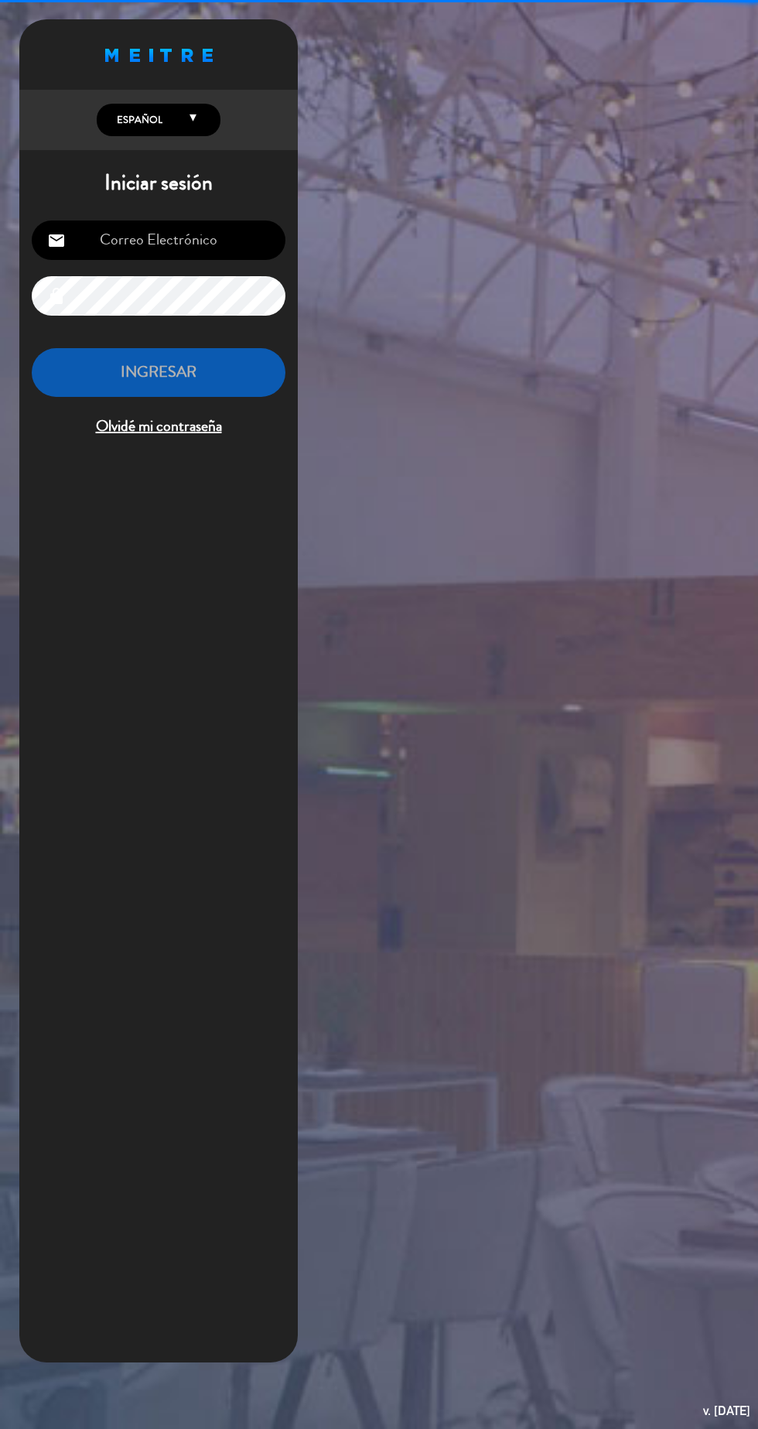
click at [159, 247] on input "email" at bounding box center [159, 239] width 254 height 39
type input "[EMAIL_ADDRESS][DOMAIN_NAME]"
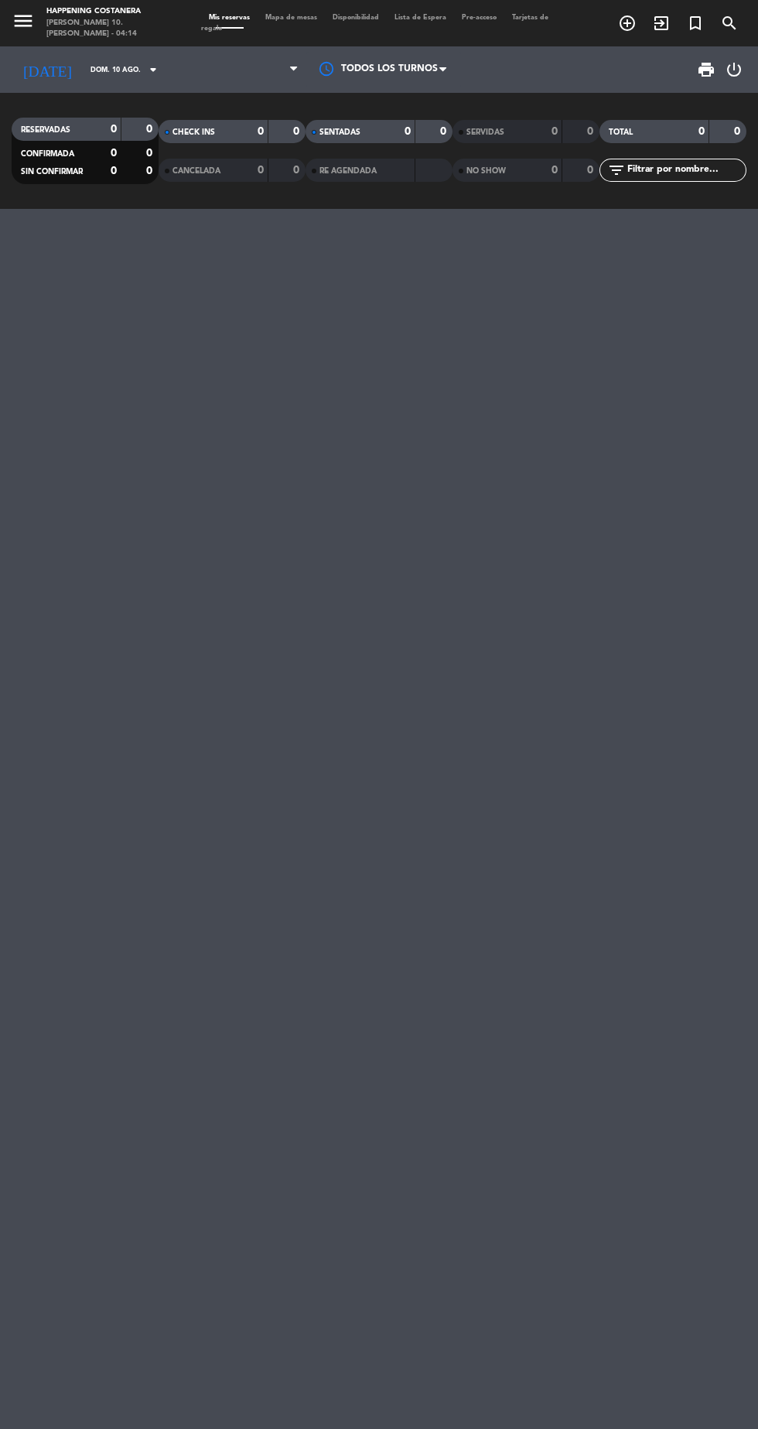
click at [289, 17] on span "Mapa de mesas" at bounding box center [291, 17] width 67 height 7
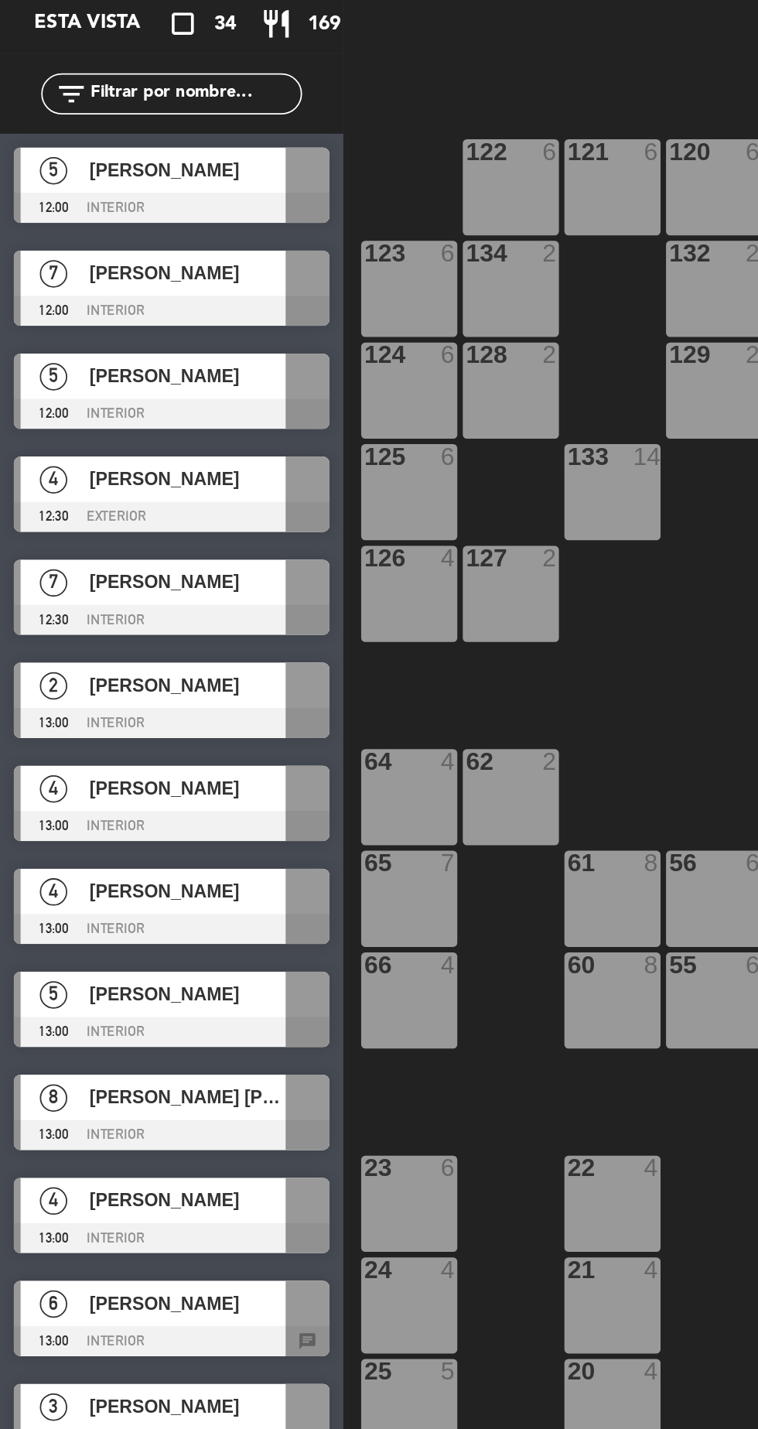
click at [67, 213] on div at bounding box center [97, 213] width 178 height 17
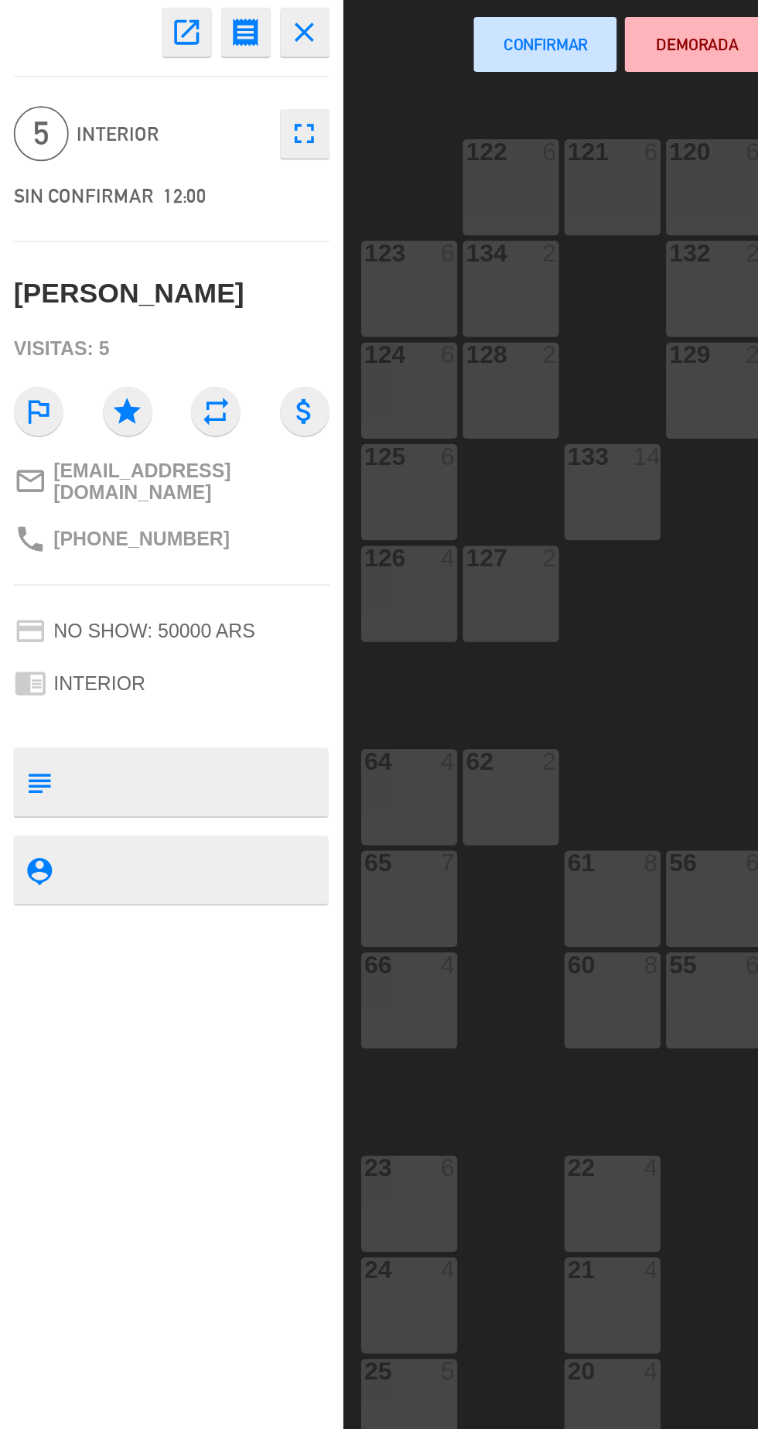
click at [347, 780] on div "22 4" at bounding box center [345, 774] width 54 height 54
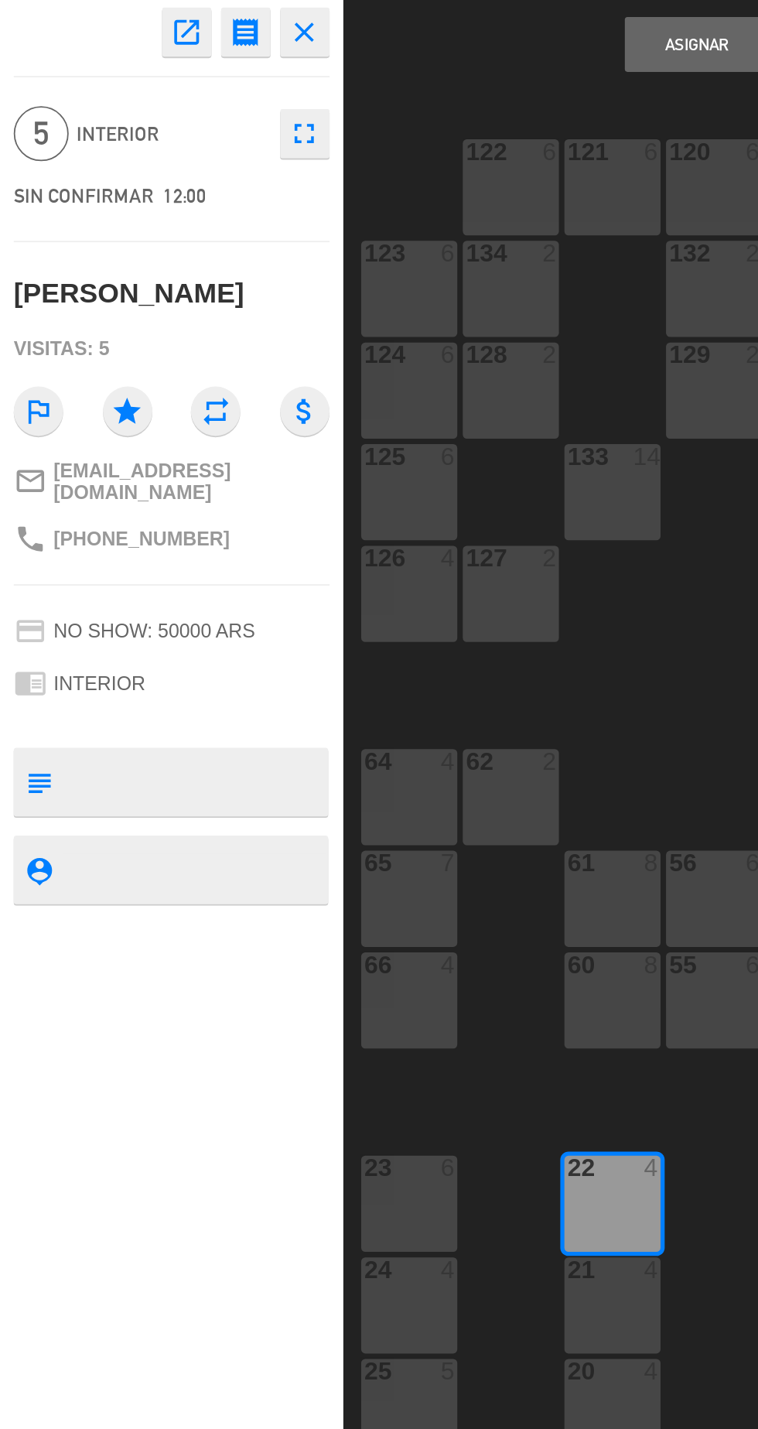
click at [381, 129] on button "Asignar" at bounding box center [392, 121] width 80 height 31
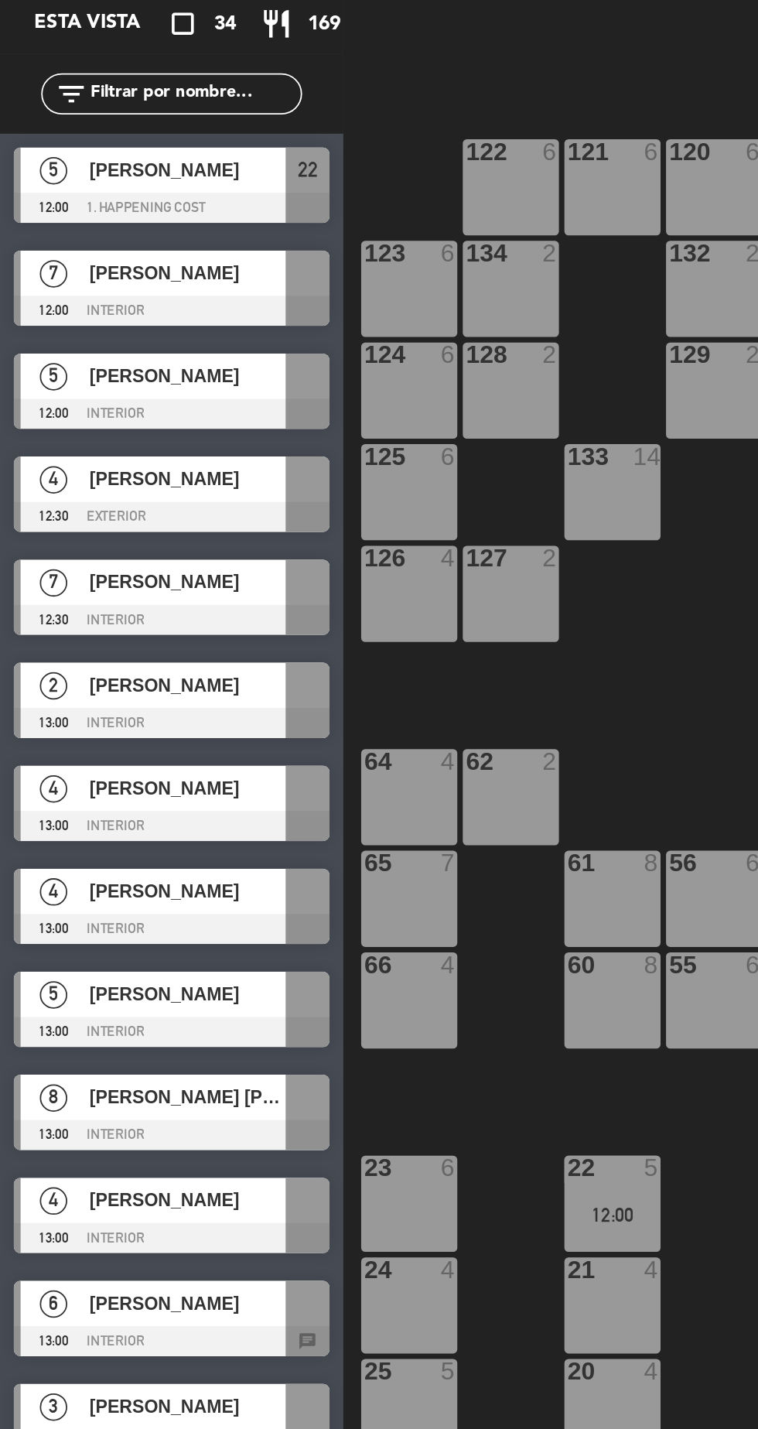
click at [44, 273] on div at bounding box center [97, 271] width 178 height 17
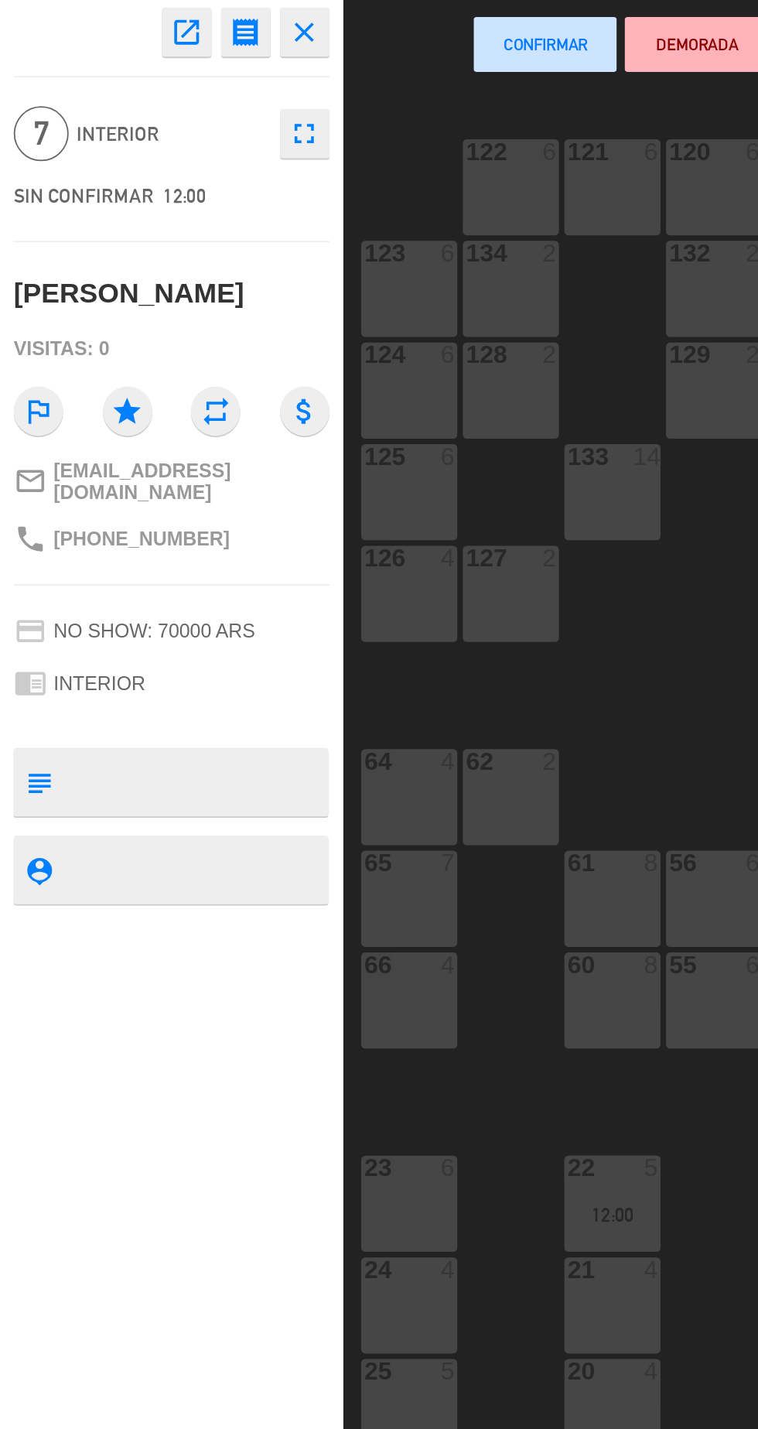
click at [339, 678] on div "60 8" at bounding box center [345, 660] width 54 height 54
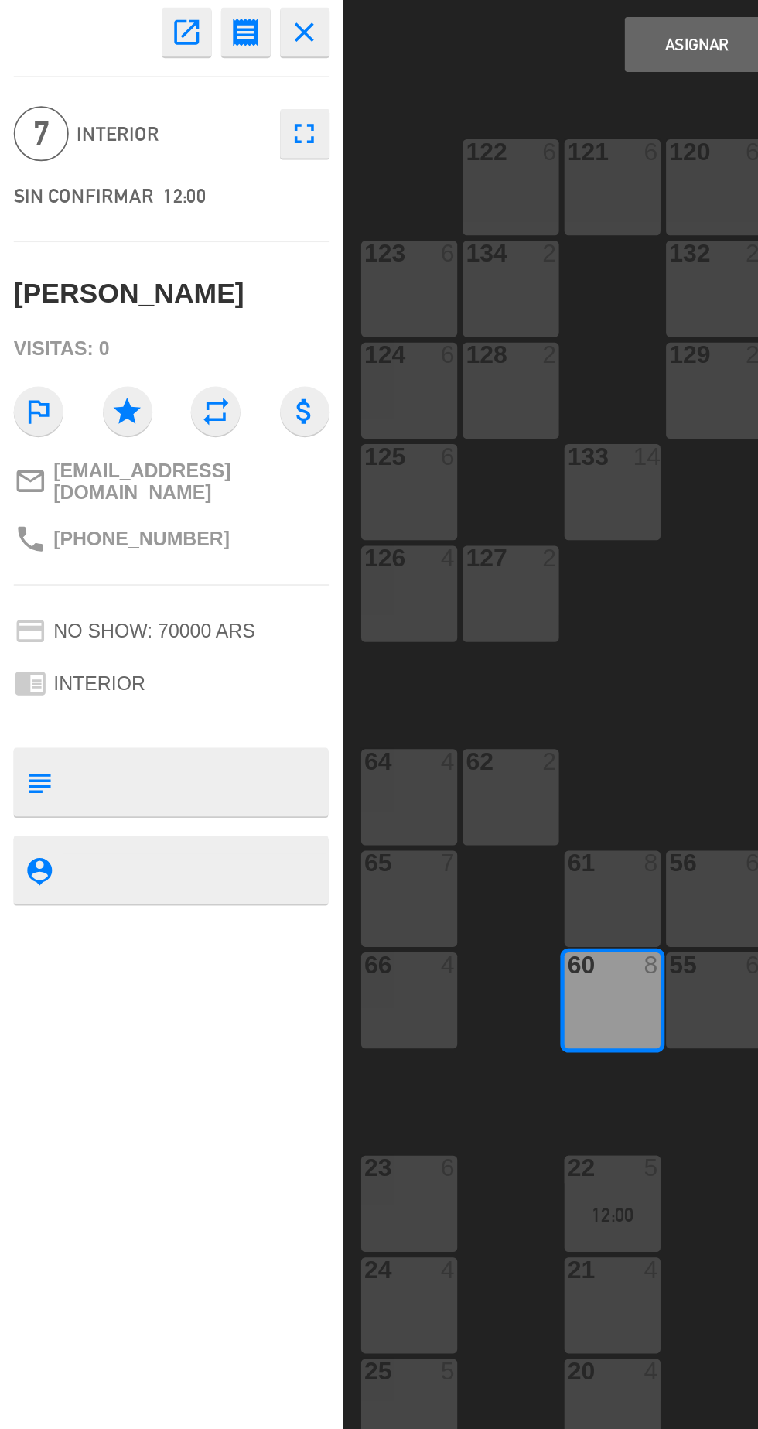
click at [381, 135] on button "Asignar" at bounding box center [392, 121] width 80 height 31
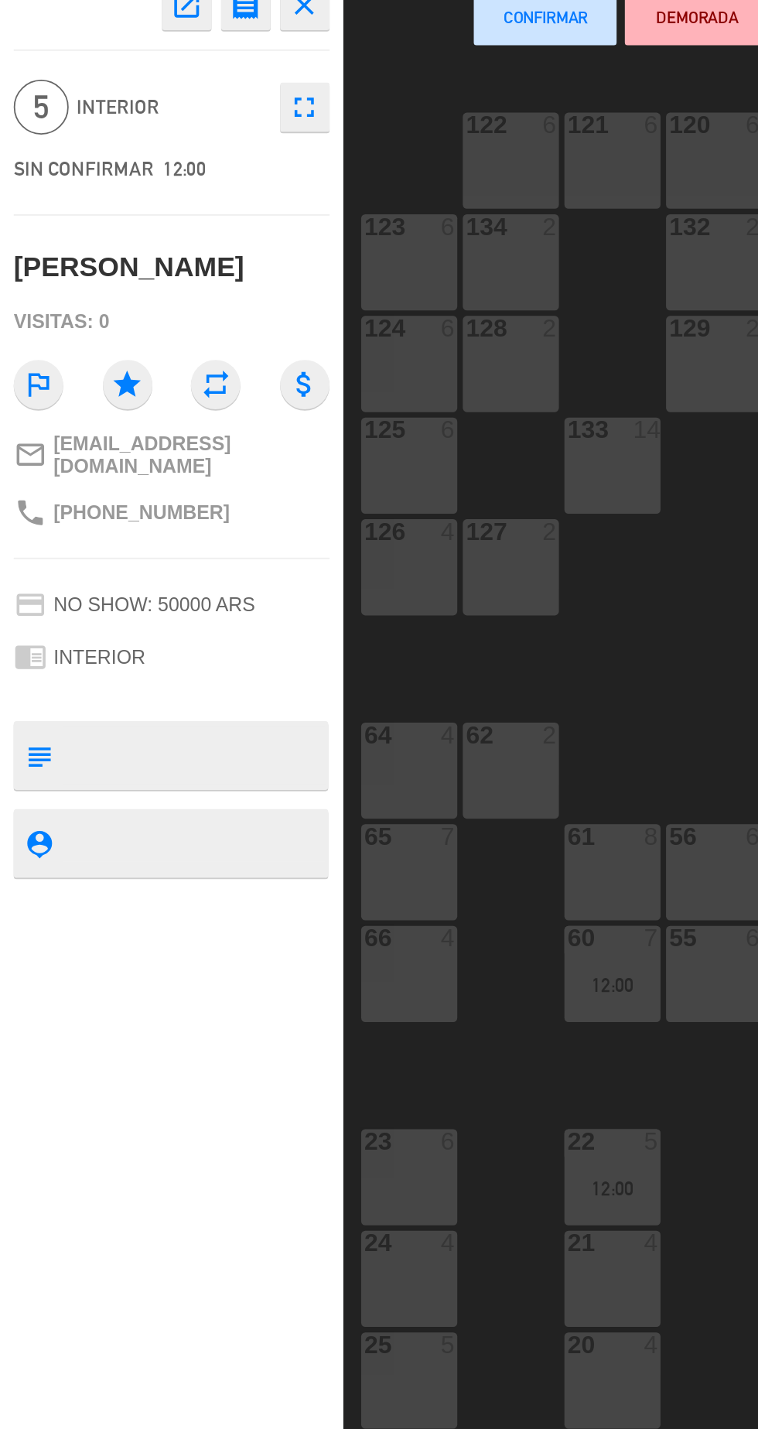
click at [243, 831] on div "24 4" at bounding box center [230, 831] width 54 height 54
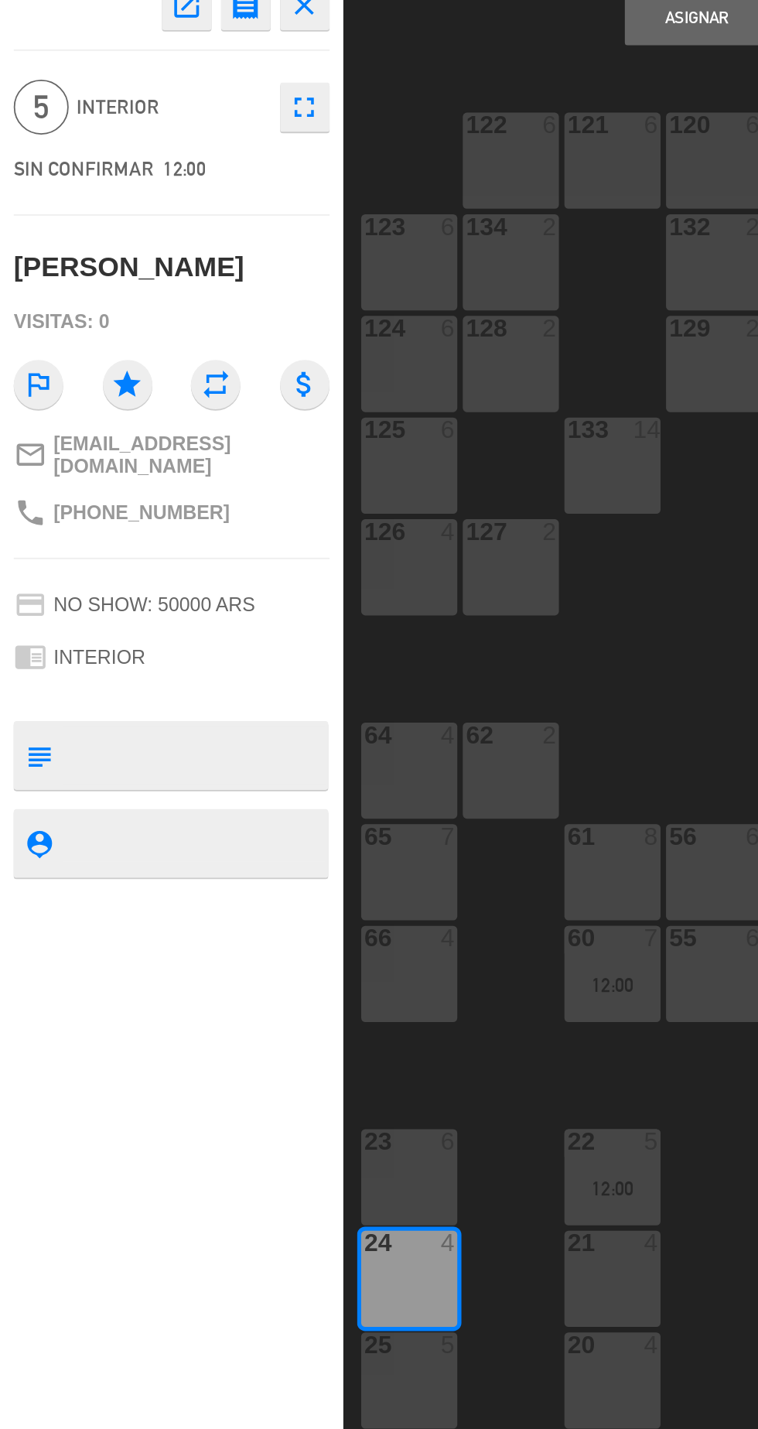
click at [241, 833] on div "24 4" at bounding box center [230, 831] width 54 height 54
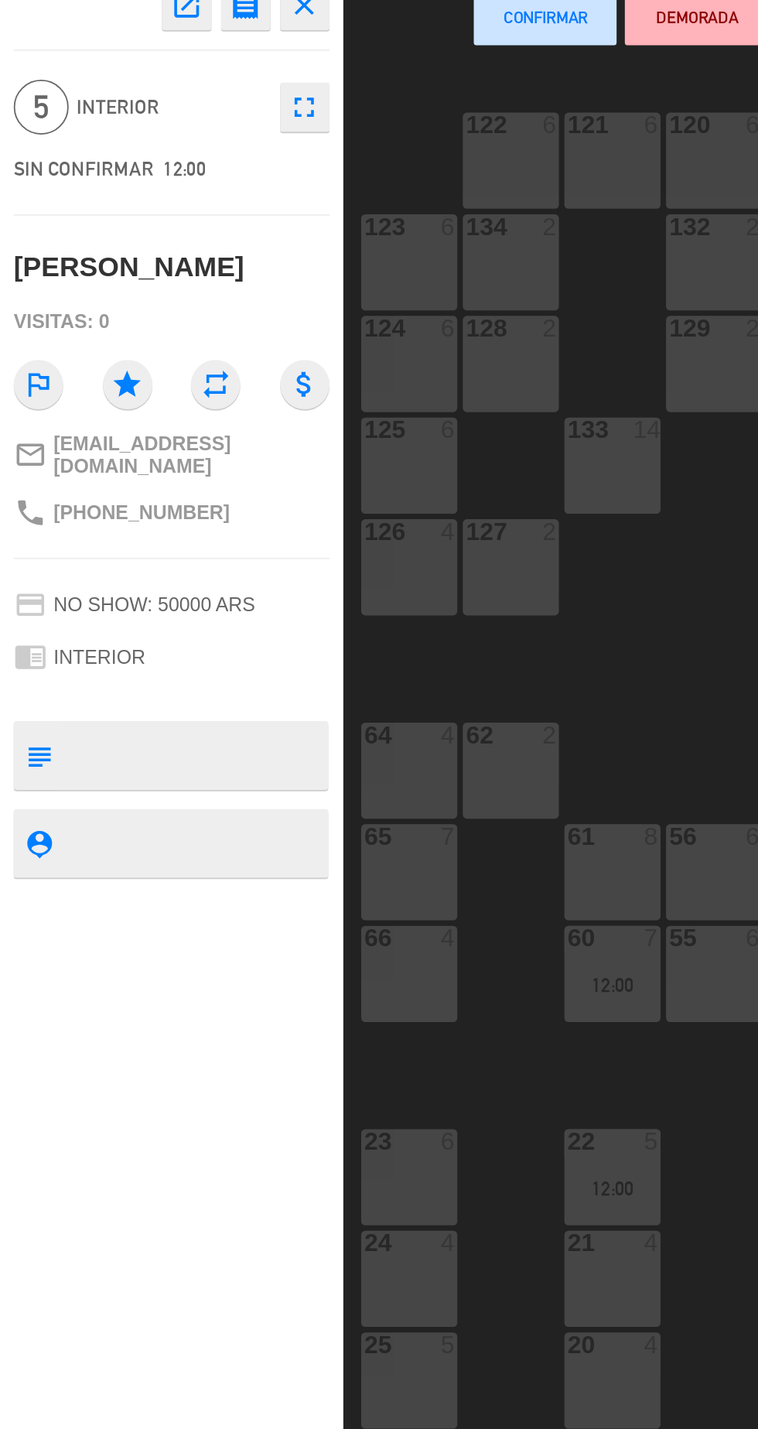
click at [232, 883] on div "25 5" at bounding box center [230, 889] width 54 height 54
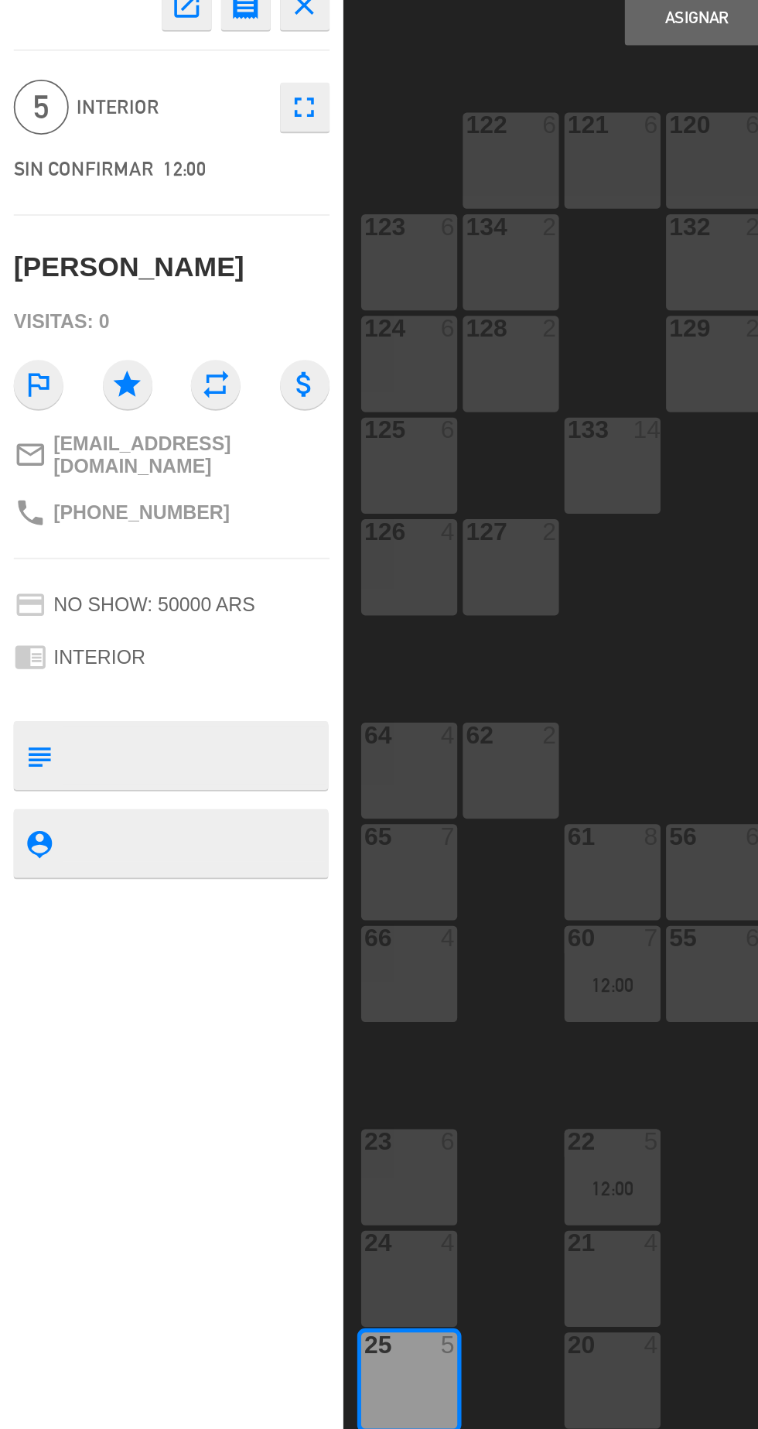
click at [373, 133] on button "Asignar" at bounding box center [392, 121] width 80 height 31
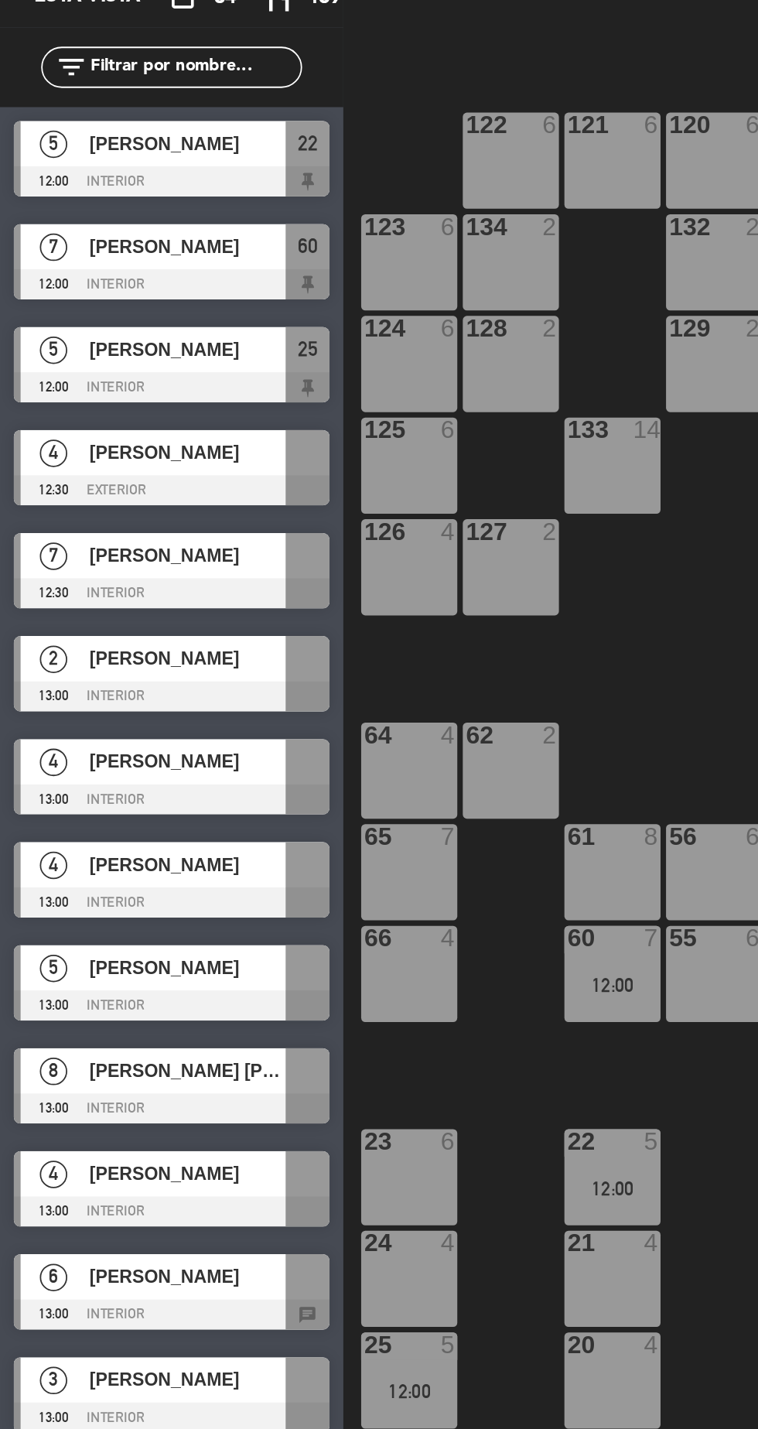
click at [47, 385] on div at bounding box center [97, 387] width 178 height 17
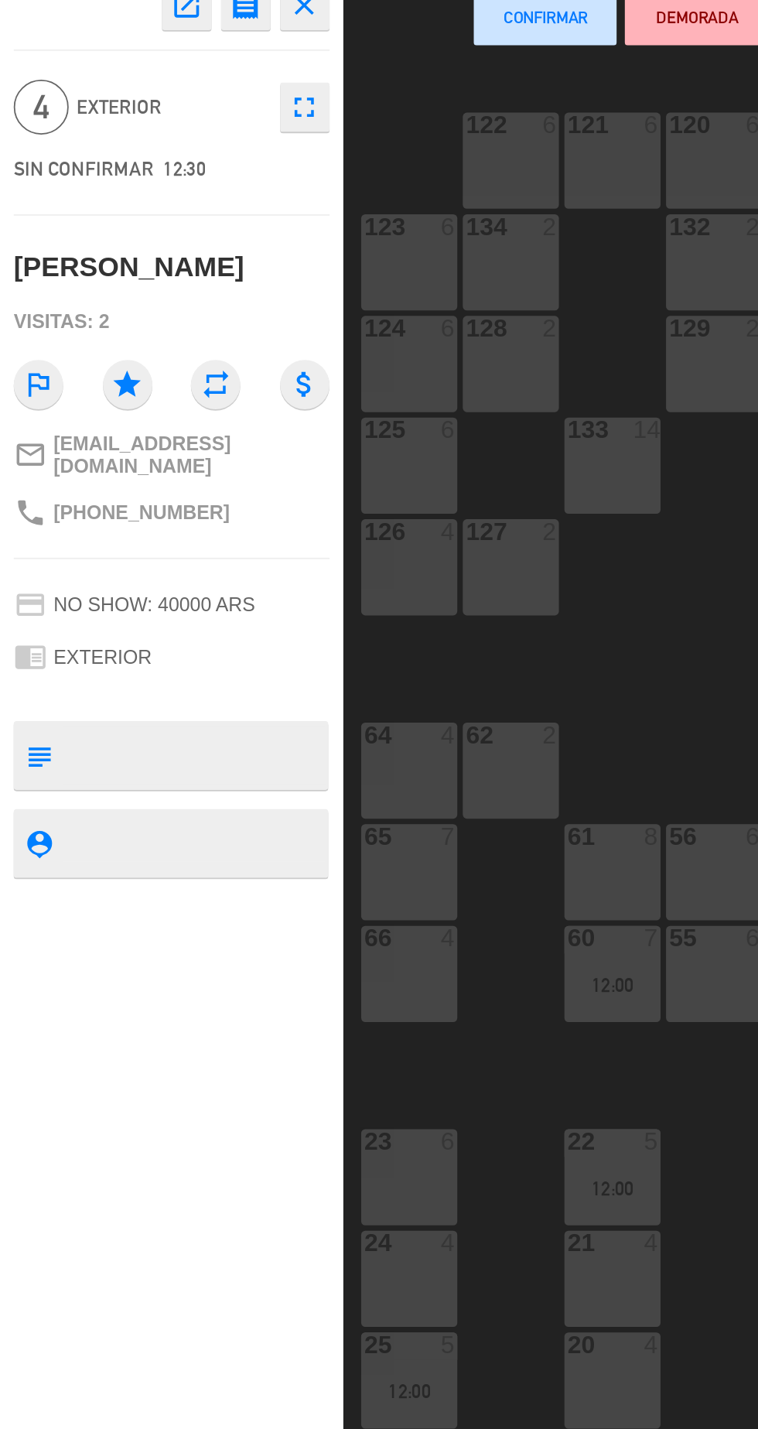
click at [229, 684] on div "66 4" at bounding box center [230, 660] width 54 height 54
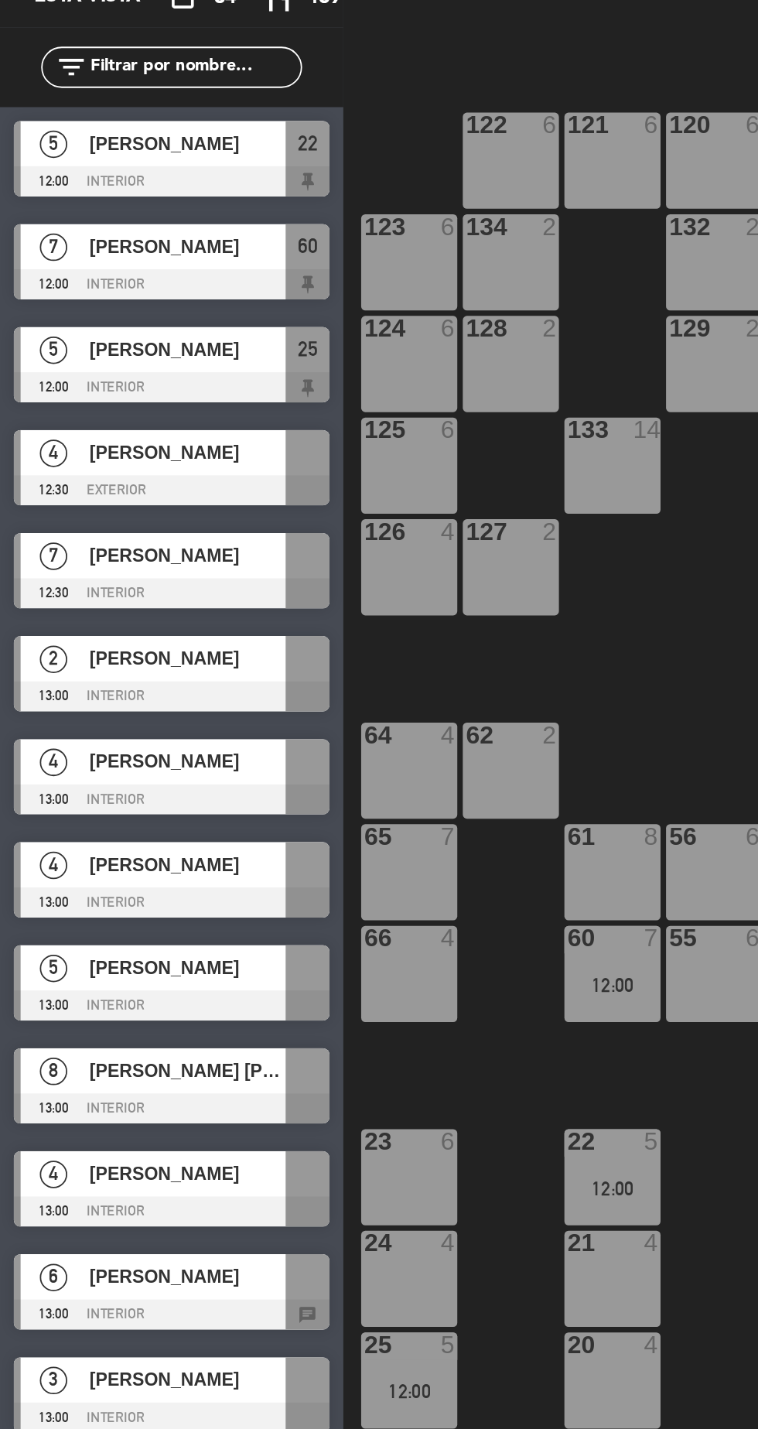
click at [381, 149] on div "69 2 122 6 121 6 120 6 14 4 CAVA 22 101 4 94 2 70 2 123 6 131 2 134 2 132 2 13 …" at bounding box center [479, 787] width 557 height 1278
click at [70, 564] on div at bounding box center [97, 561] width 178 height 17
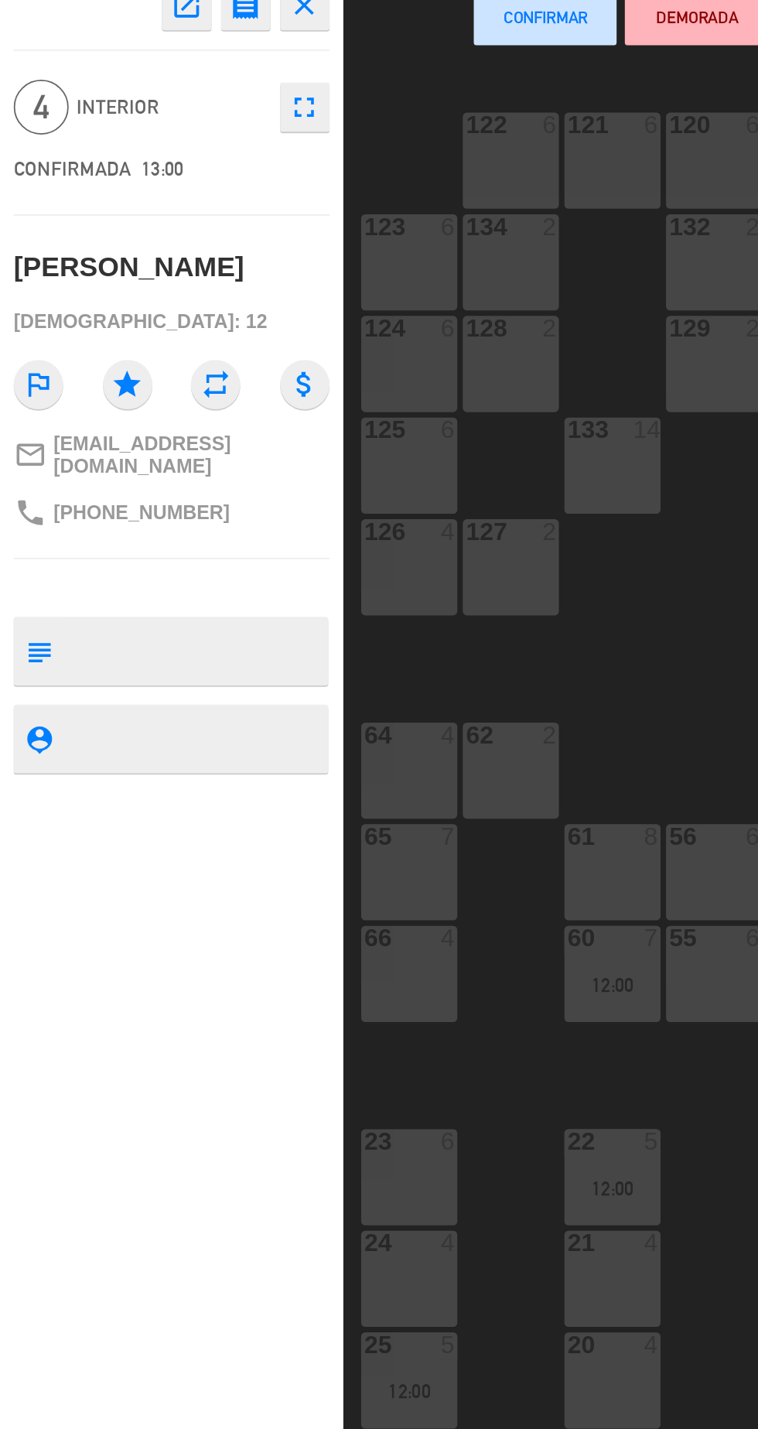
click at [225, 551] on div "64 4" at bounding box center [230, 545] width 54 height 54
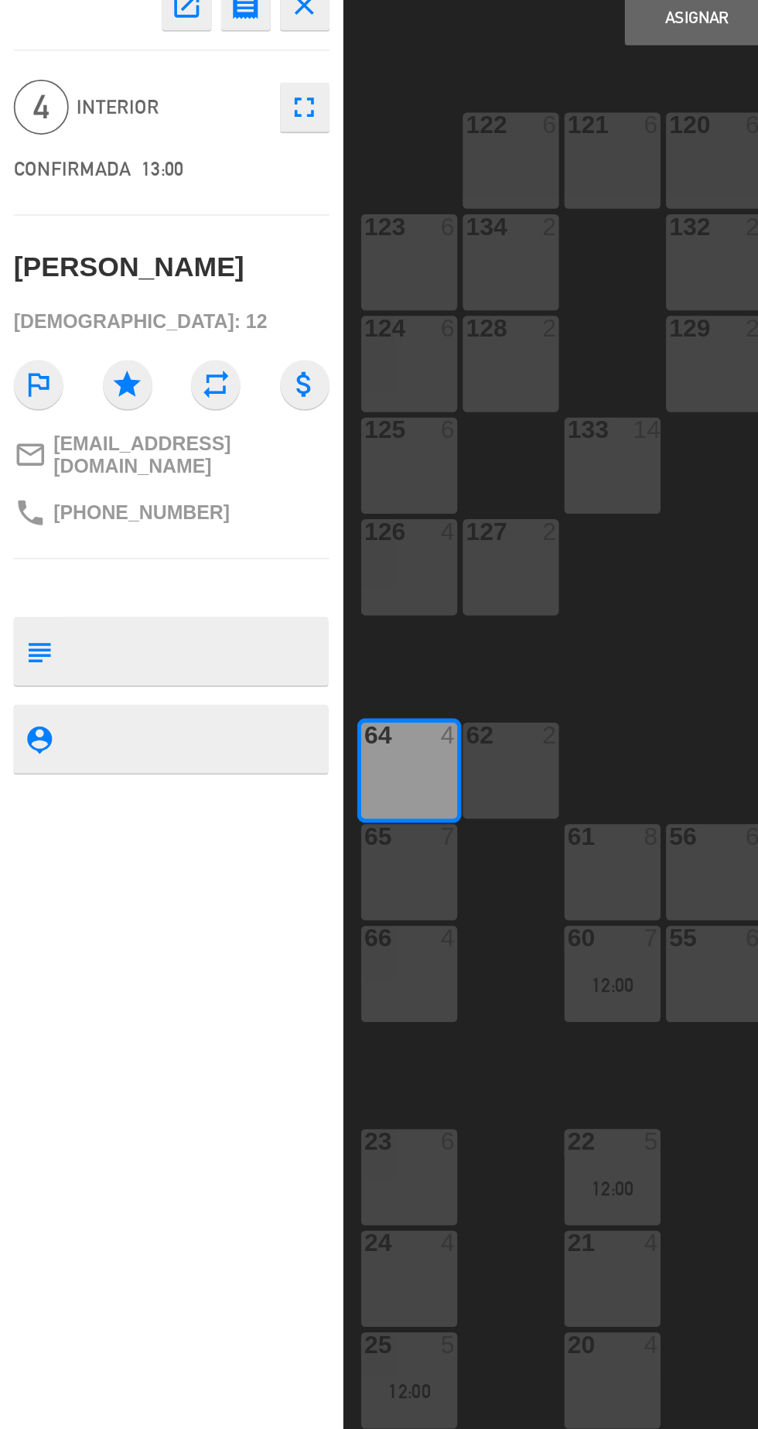
click at [386, 133] on button "Asignar" at bounding box center [392, 121] width 80 height 31
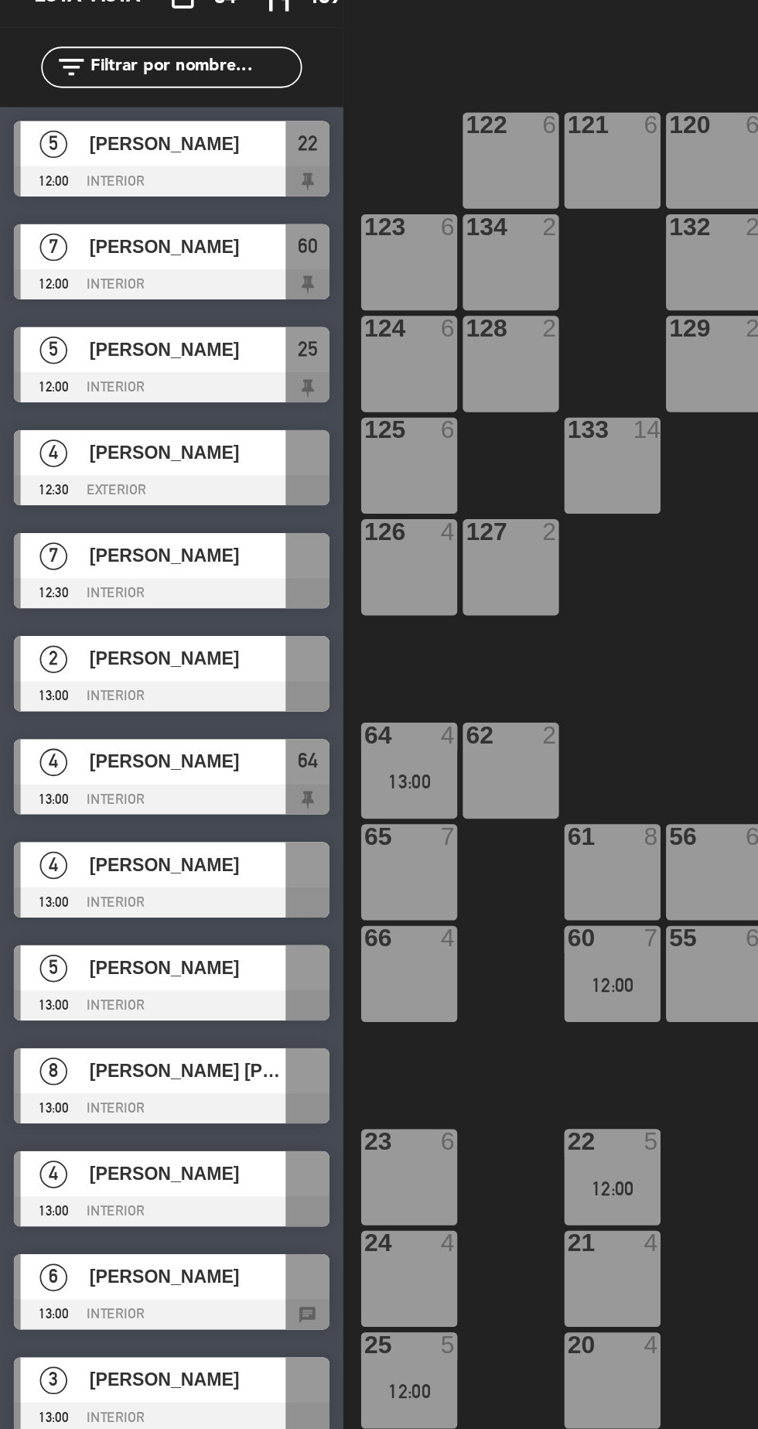
click at [233, 552] on div "13:00" at bounding box center [230, 551] width 54 height 11
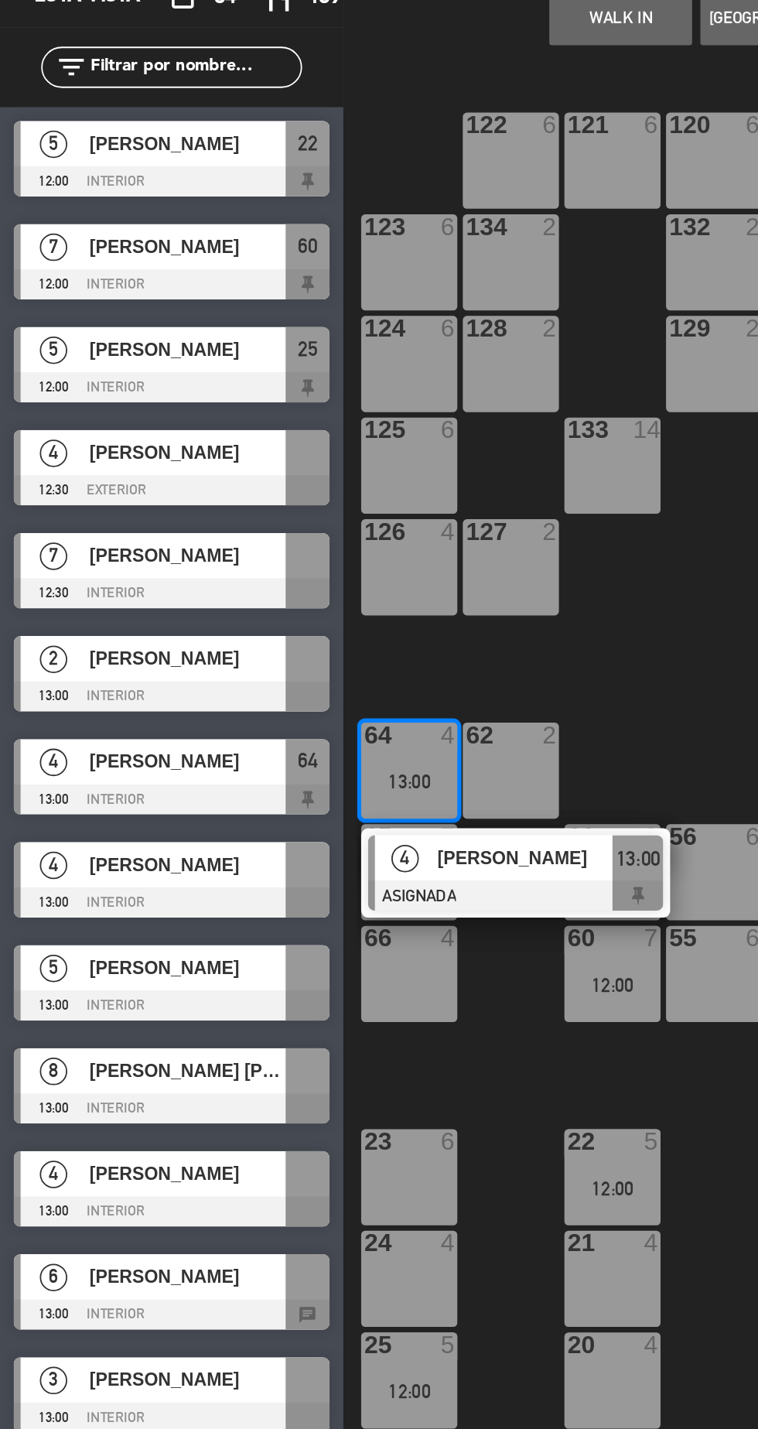
click at [292, 613] on div at bounding box center [290, 615] width 166 height 17
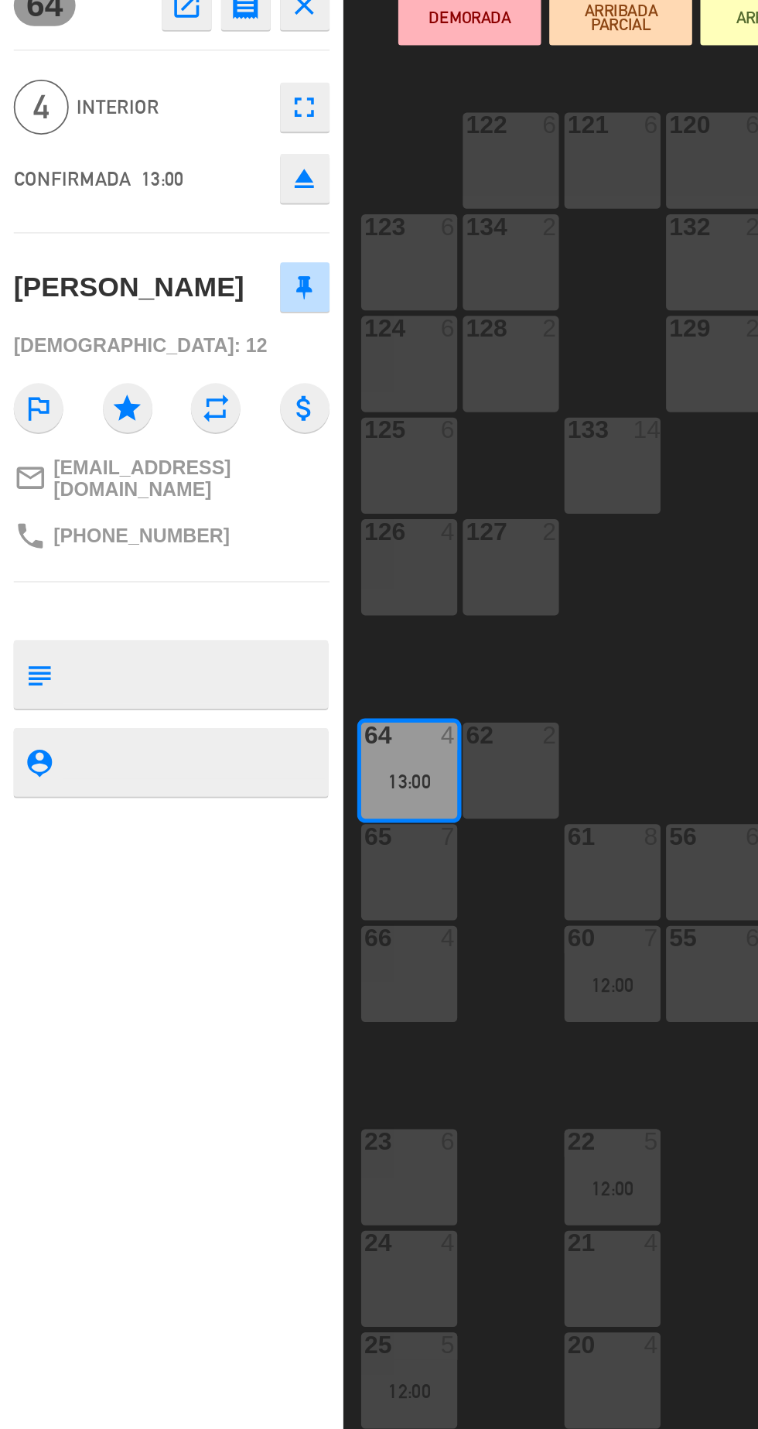
click at [414, 135] on button "ARRIBADA" at bounding box center [434, 121] width 80 height 31
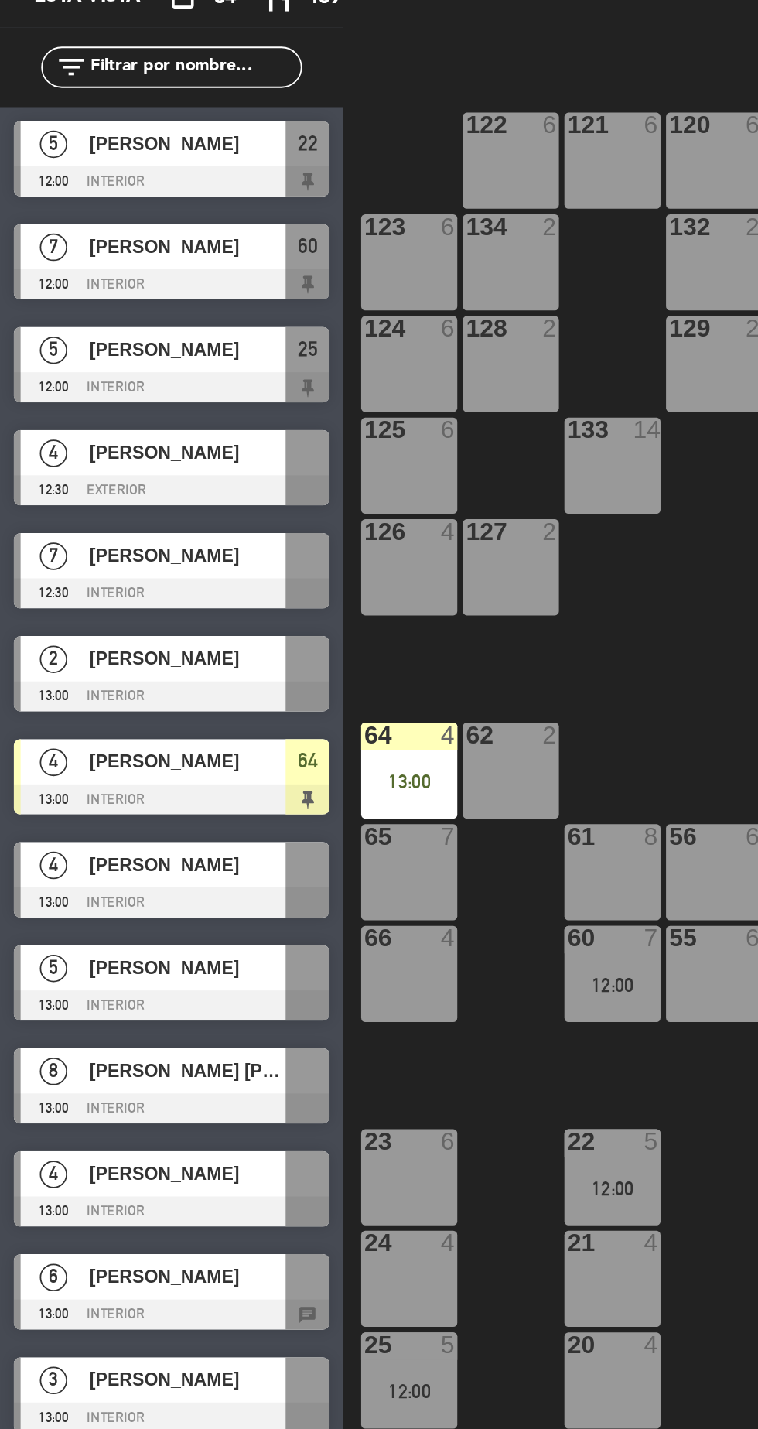
click at [46, 440] on div at bounding box center [97, 445] width 178 height 17
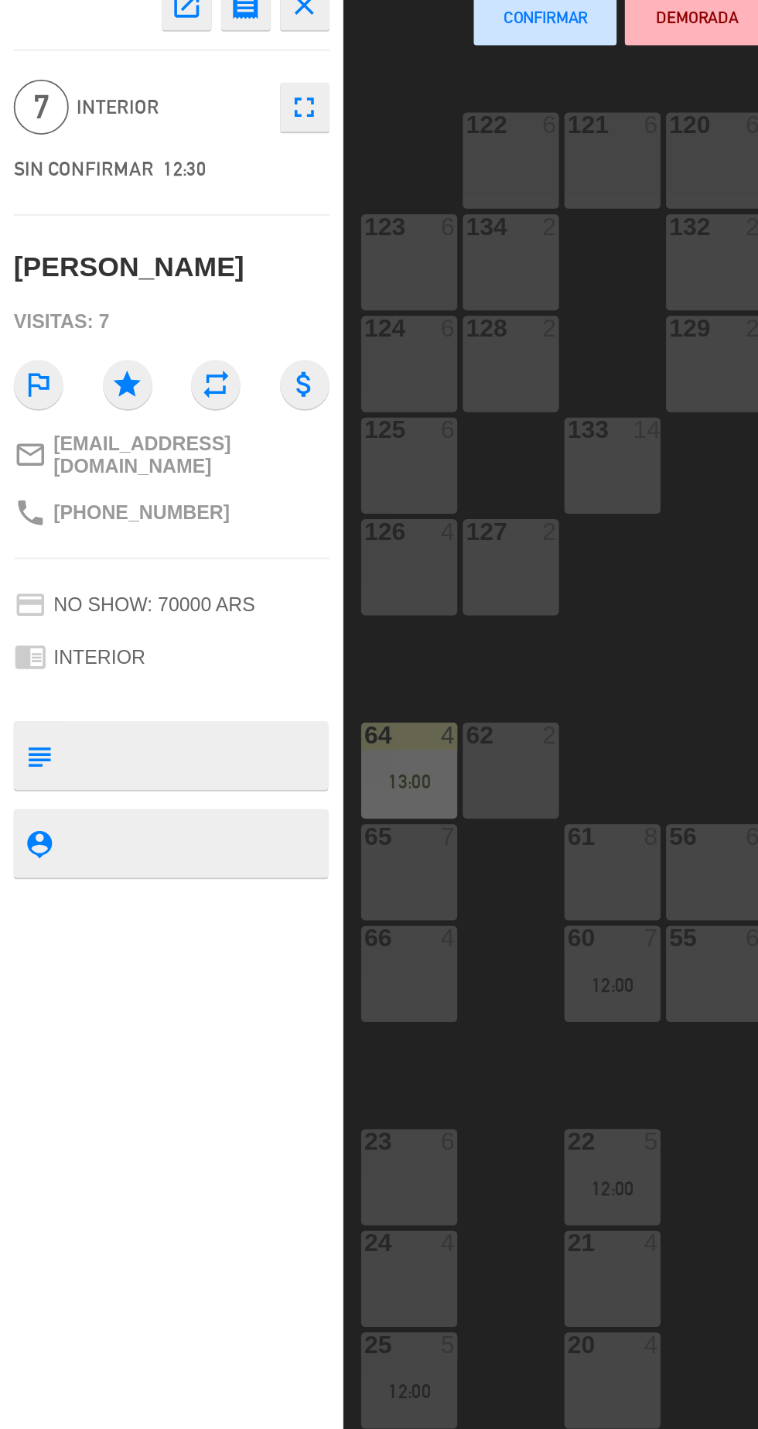
click at [349, 605] on div "61 8" at bounding box center [345, 602] width 54 height 54
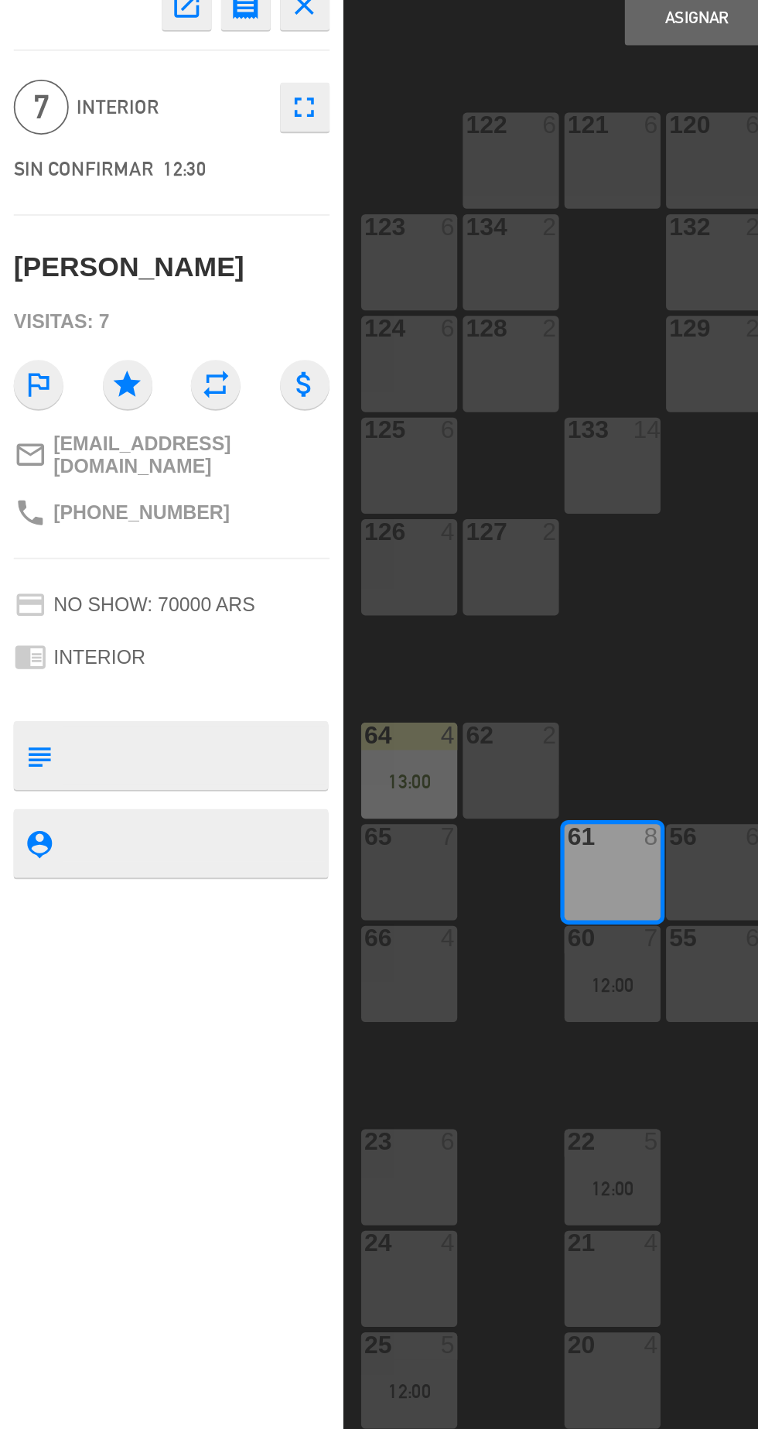
click at [376, 131] on button "Asignar" at bounding box center [392, 121] width 80 height 31
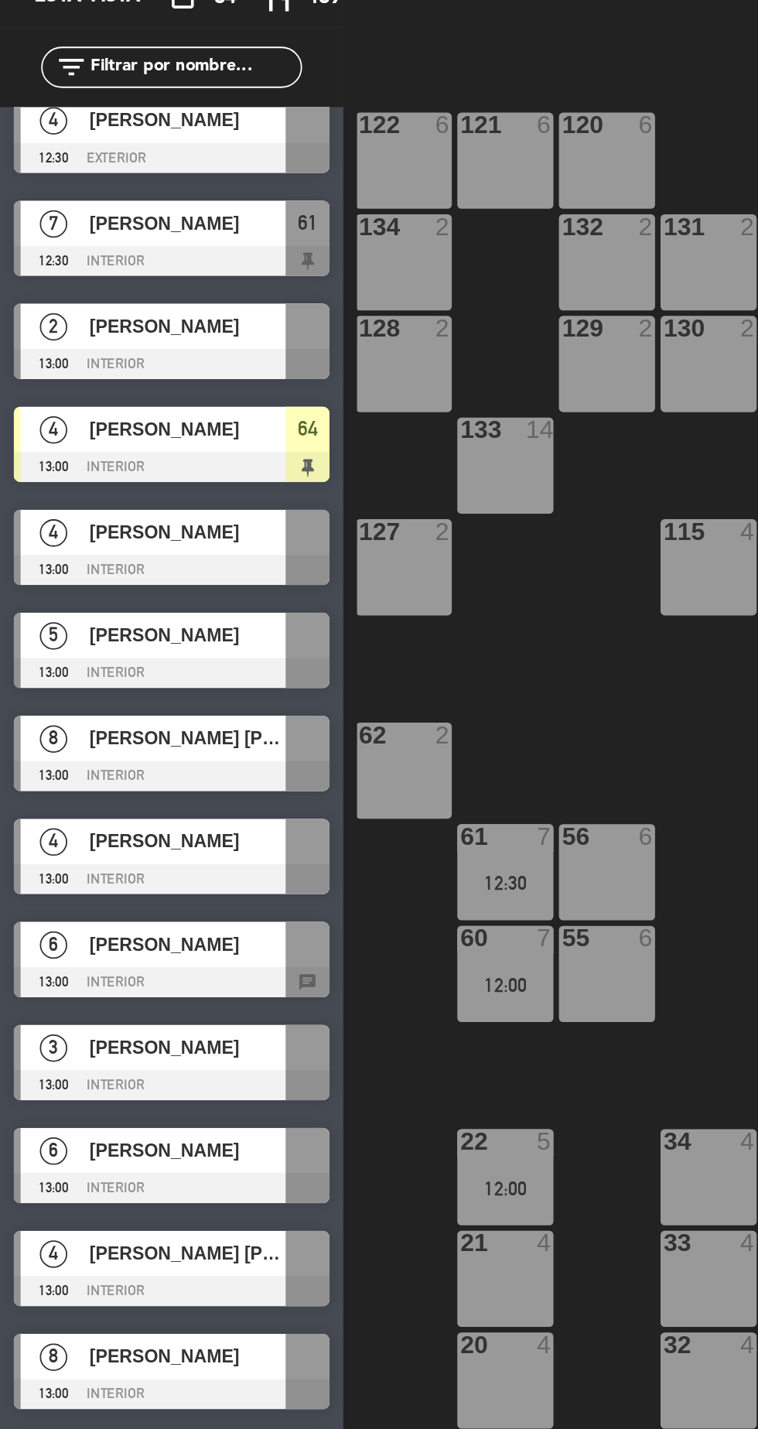
scroll to position [0, 90]
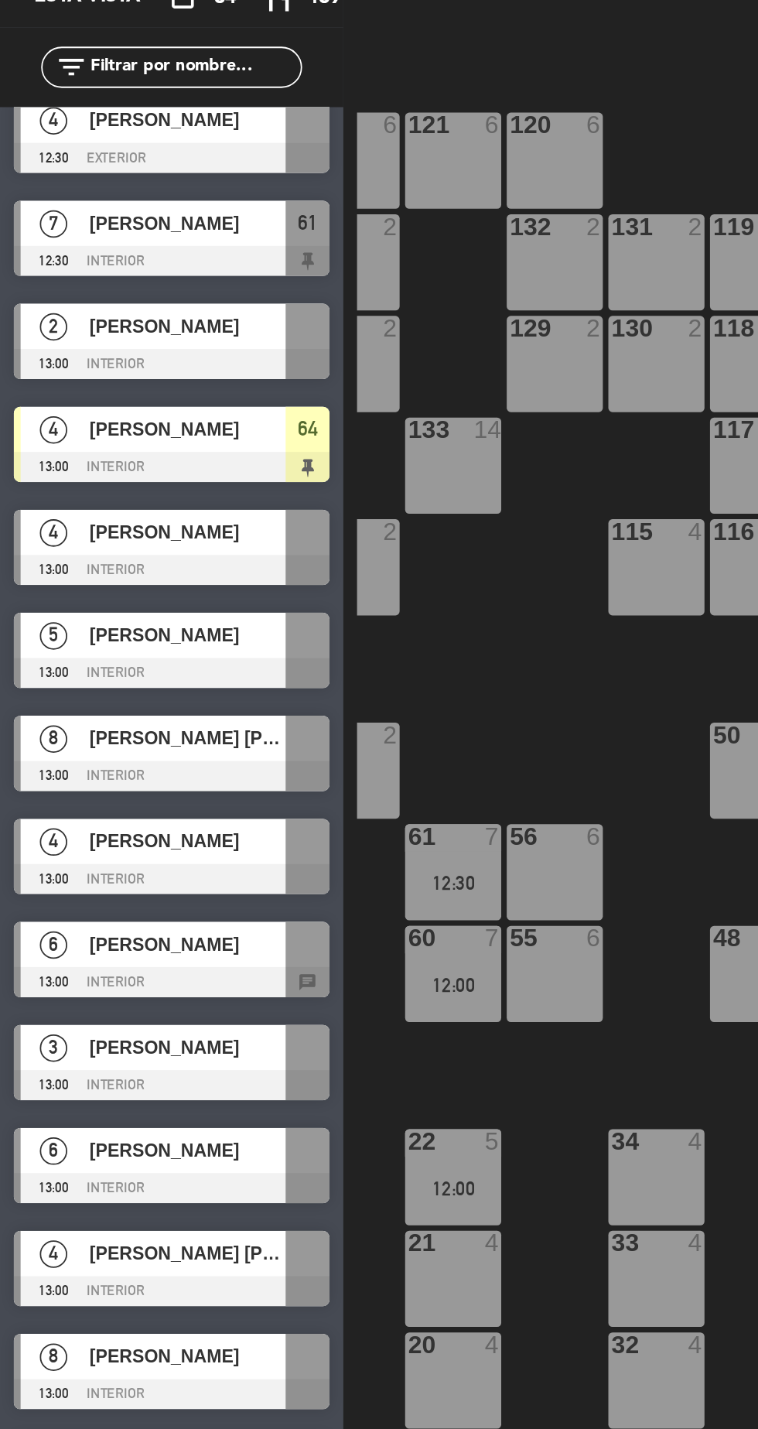
click at [32, 483] on div at bounding box center [97, 490] width 178 height 17
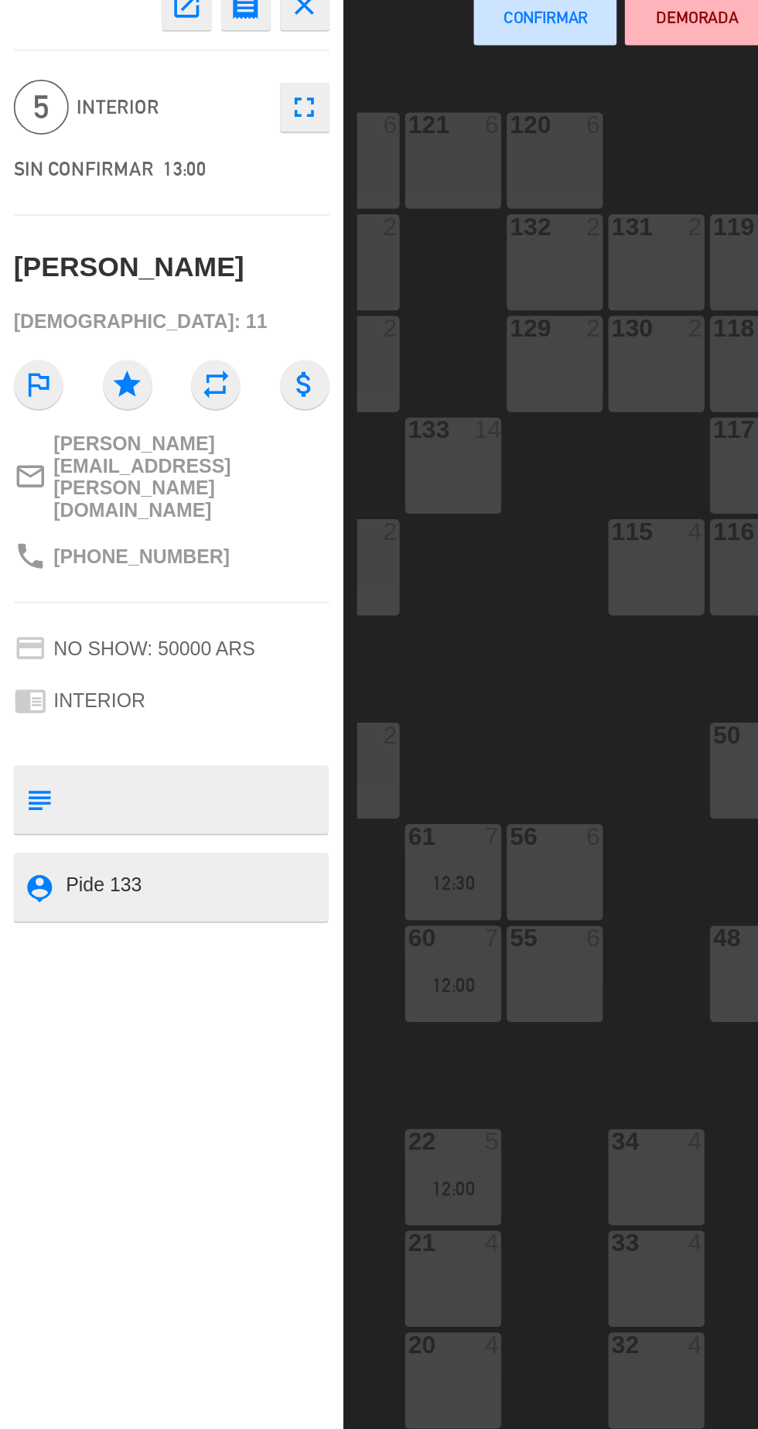
click at [263, 816] on div at bounding box center [256, 811] width 26 height 14
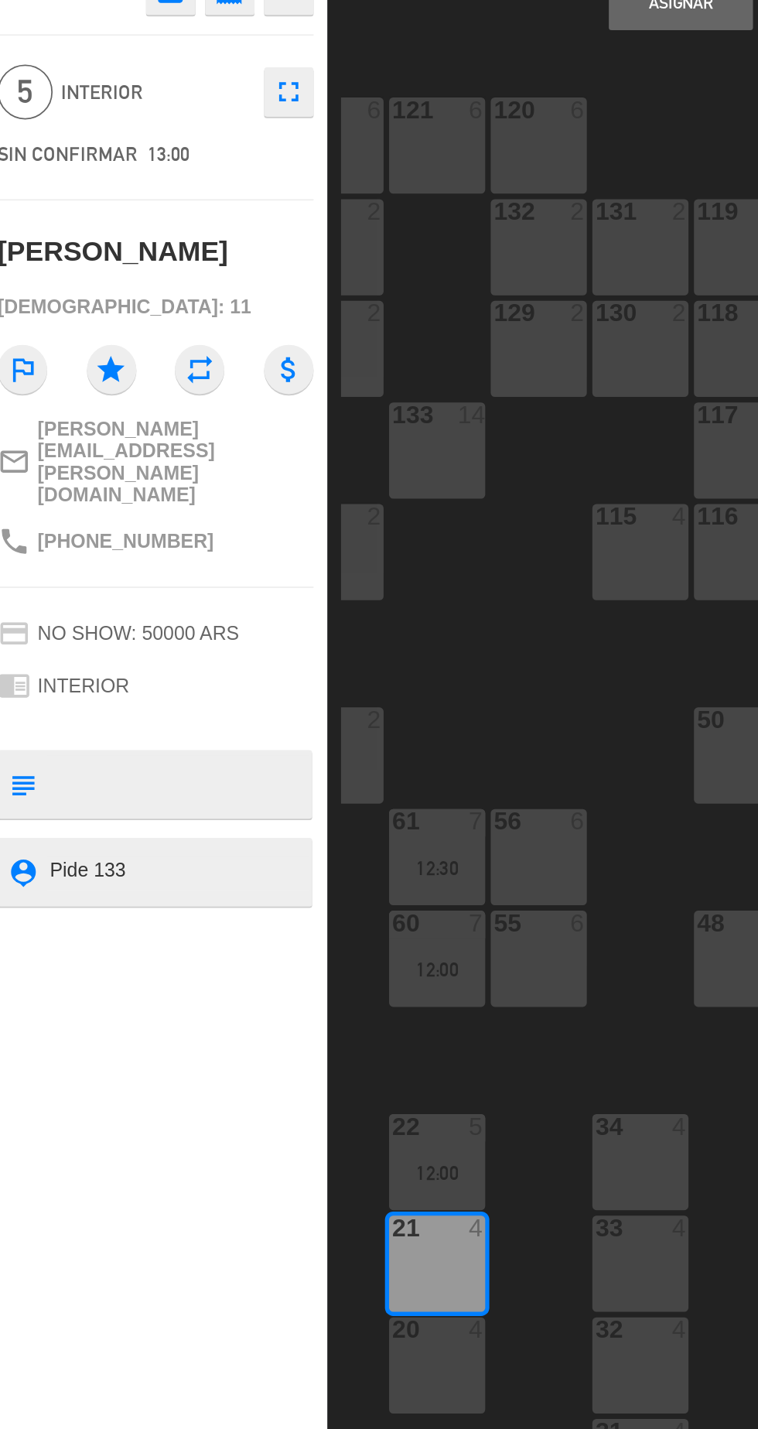
click at [398, 132] on button "Asignar" at bounding box center [392, 121] width 80 height 31
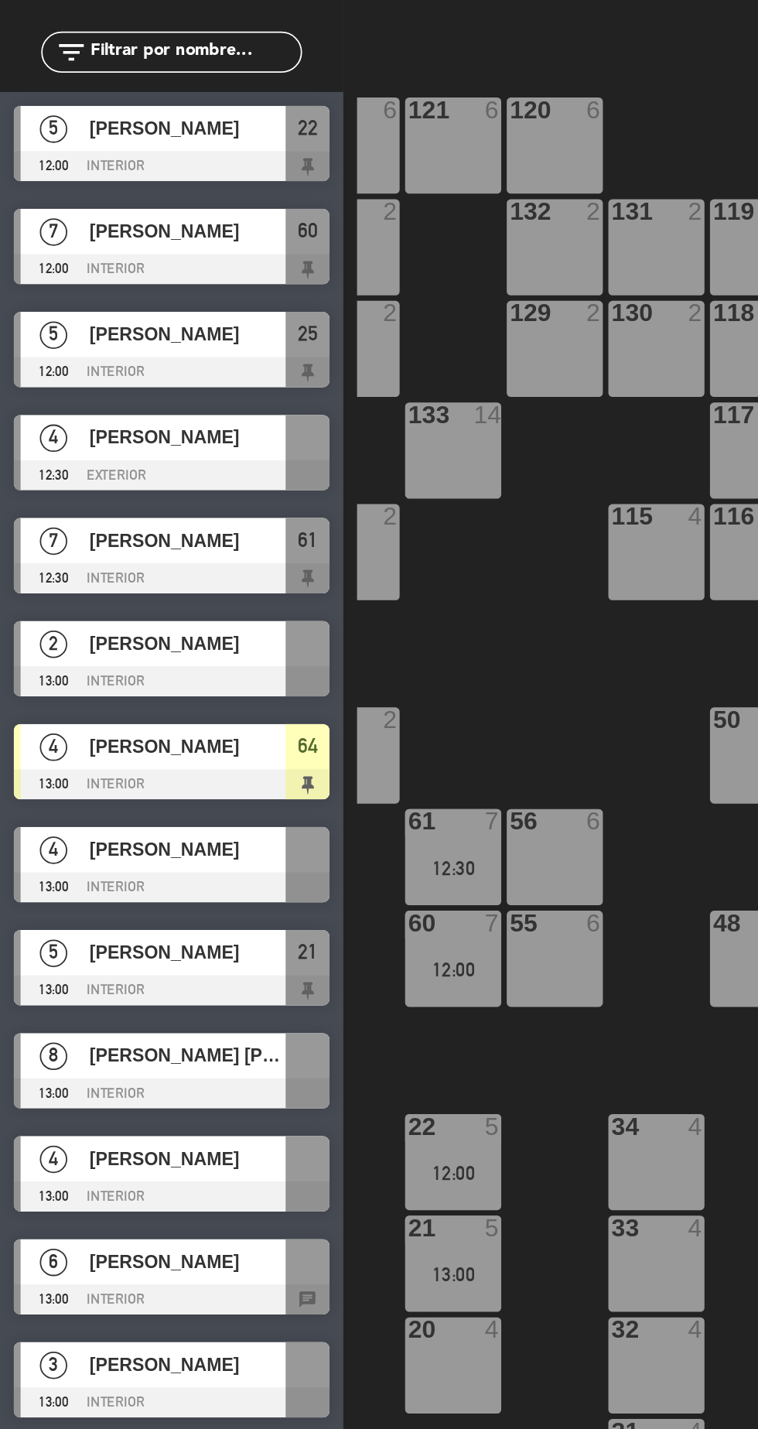
click at [43, 849] on div at bounding box center [97, 851] width 178 height 17
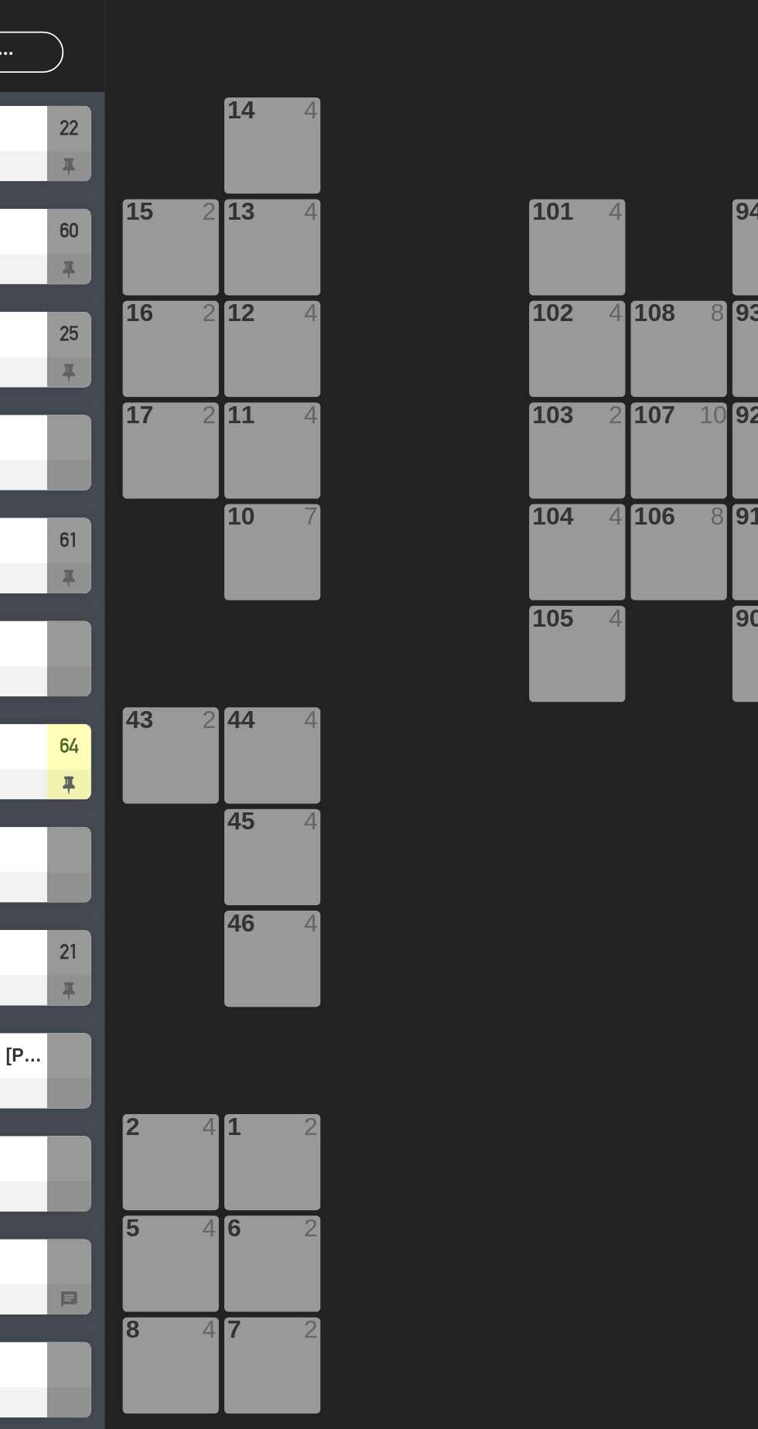
scroll to position [0, 401]
click at [161, 851] on div at bounding box center [97, 851] width 178 height 17
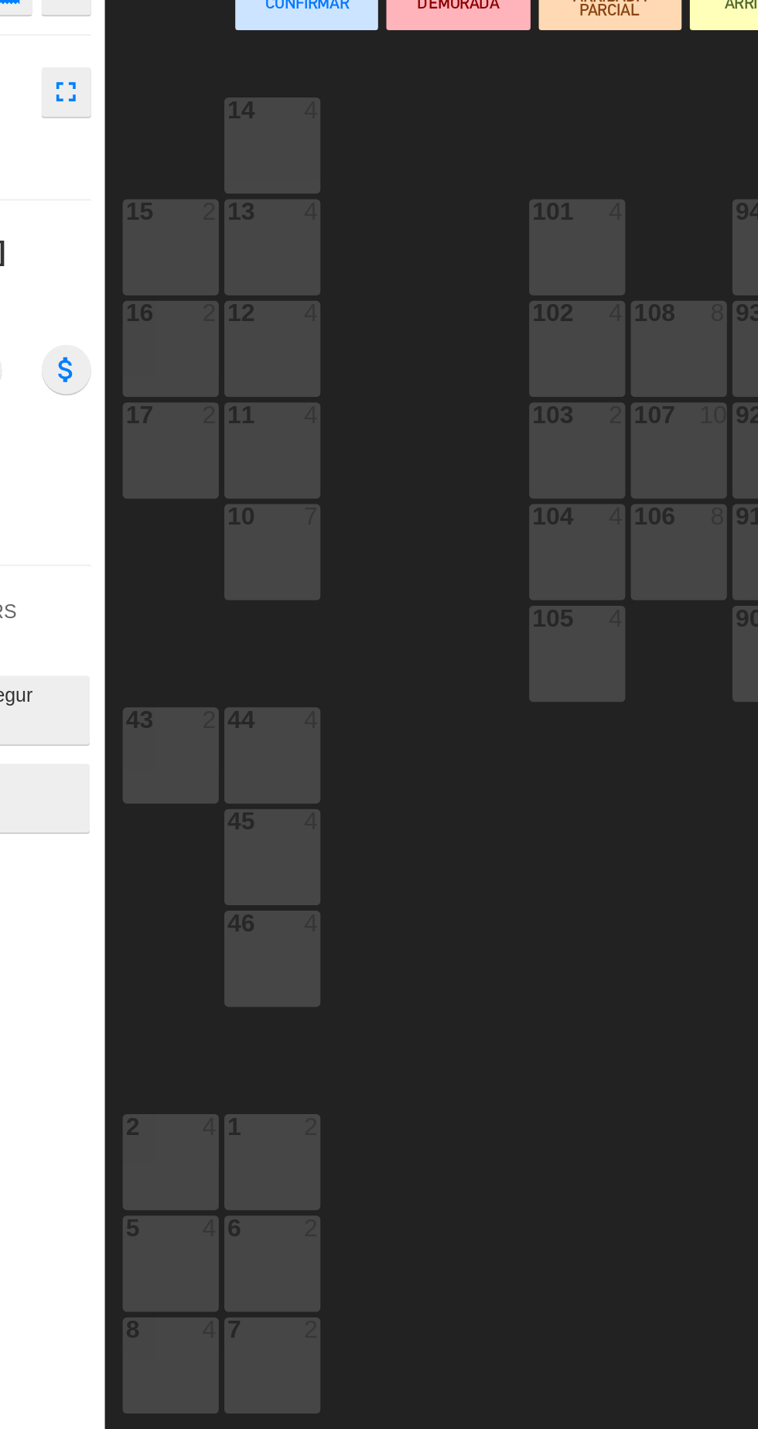
click at [510, 457] on div "106 8" at bounding box center [517, 431] width 54 height 54
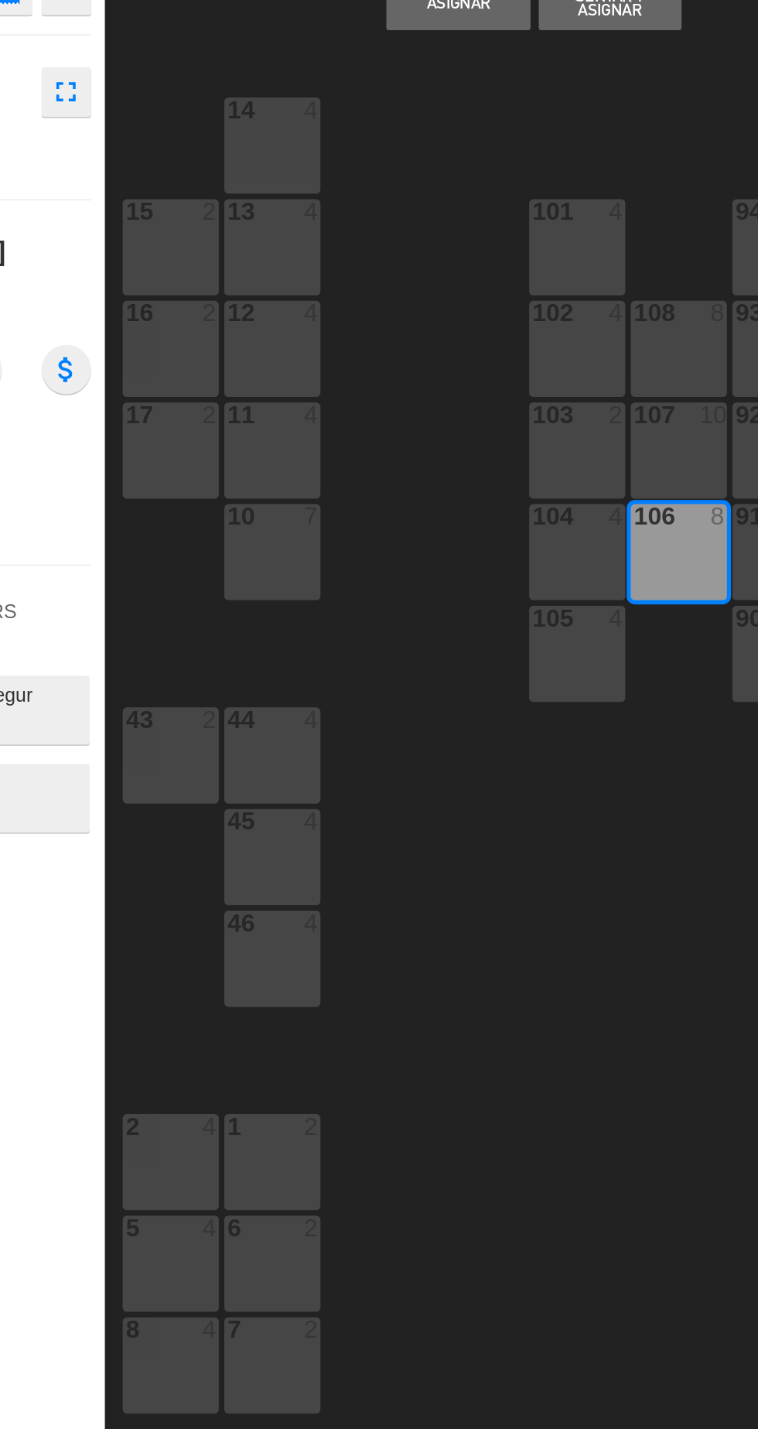
click at [381, 131] on button "Asignar" at bounding box center [392, 121] width 80 height 31
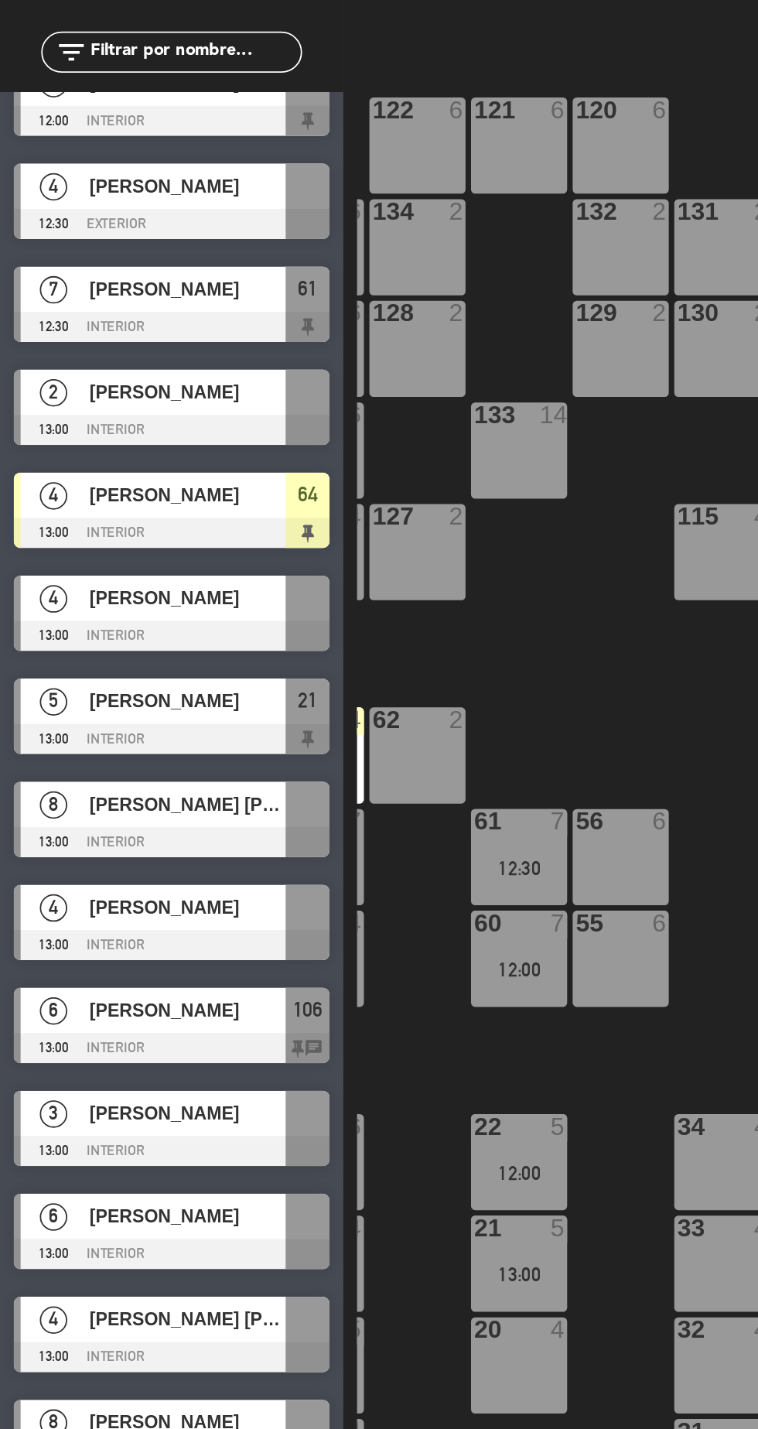
scroll to position [163, 0]
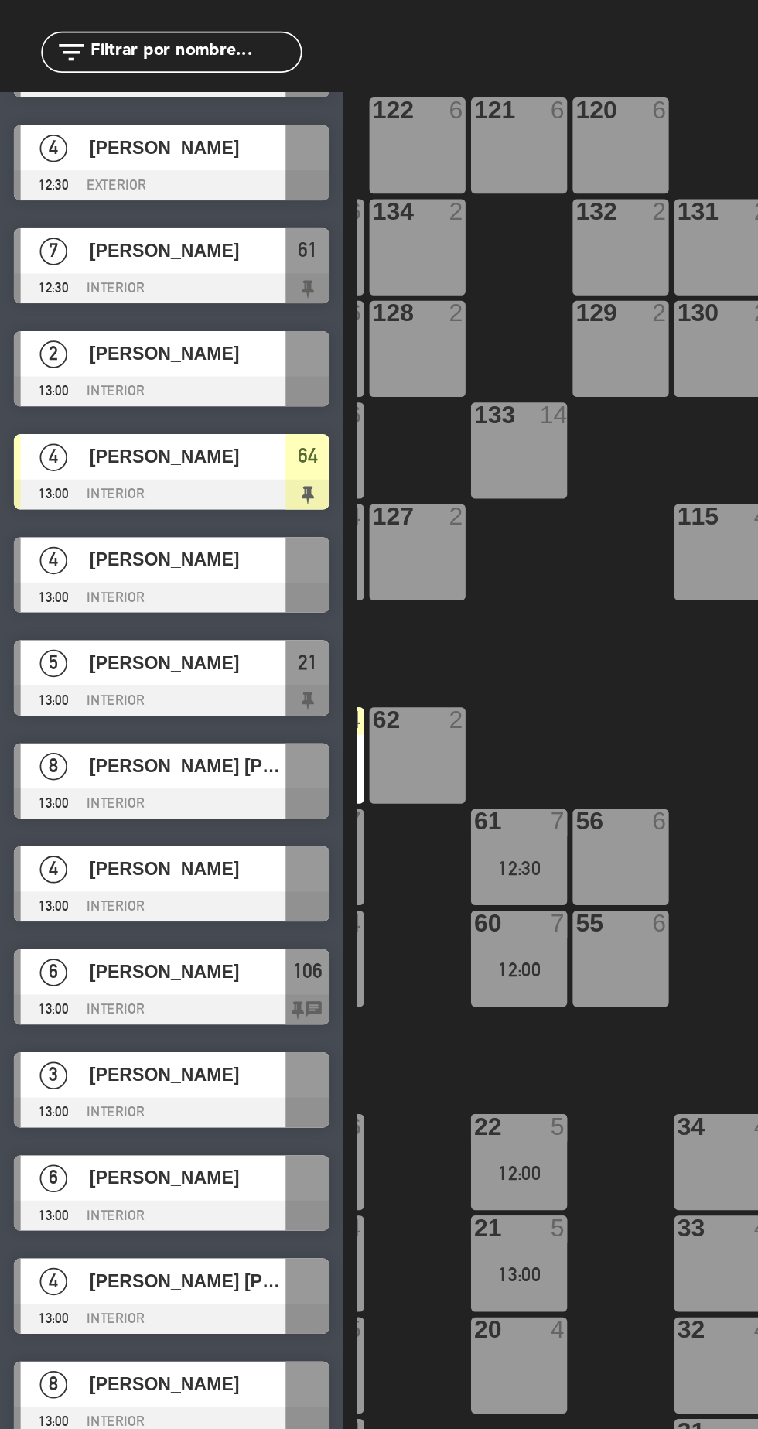
click at [60, 564] on div at bounding box center [97, 572] width 178 height 17
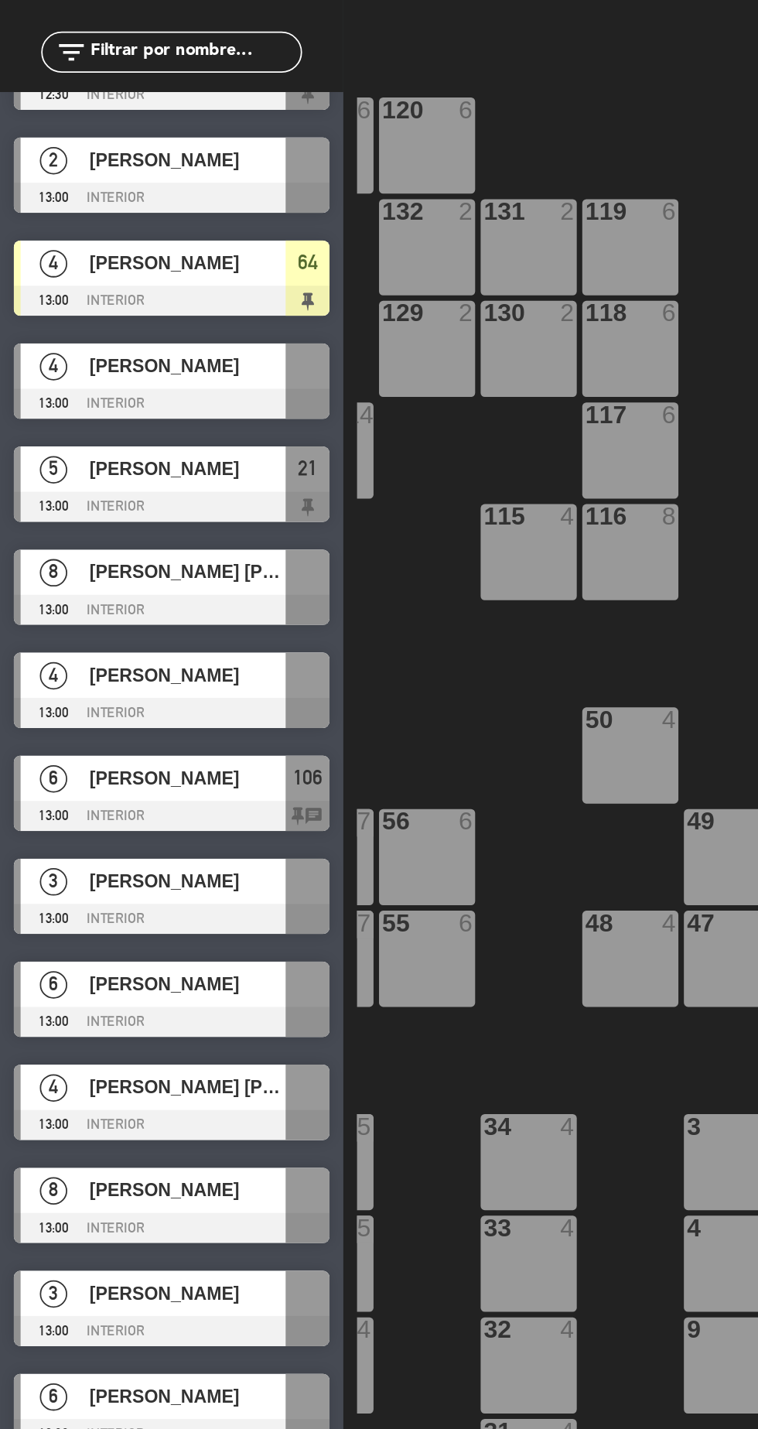
scroll to position [288, 0]
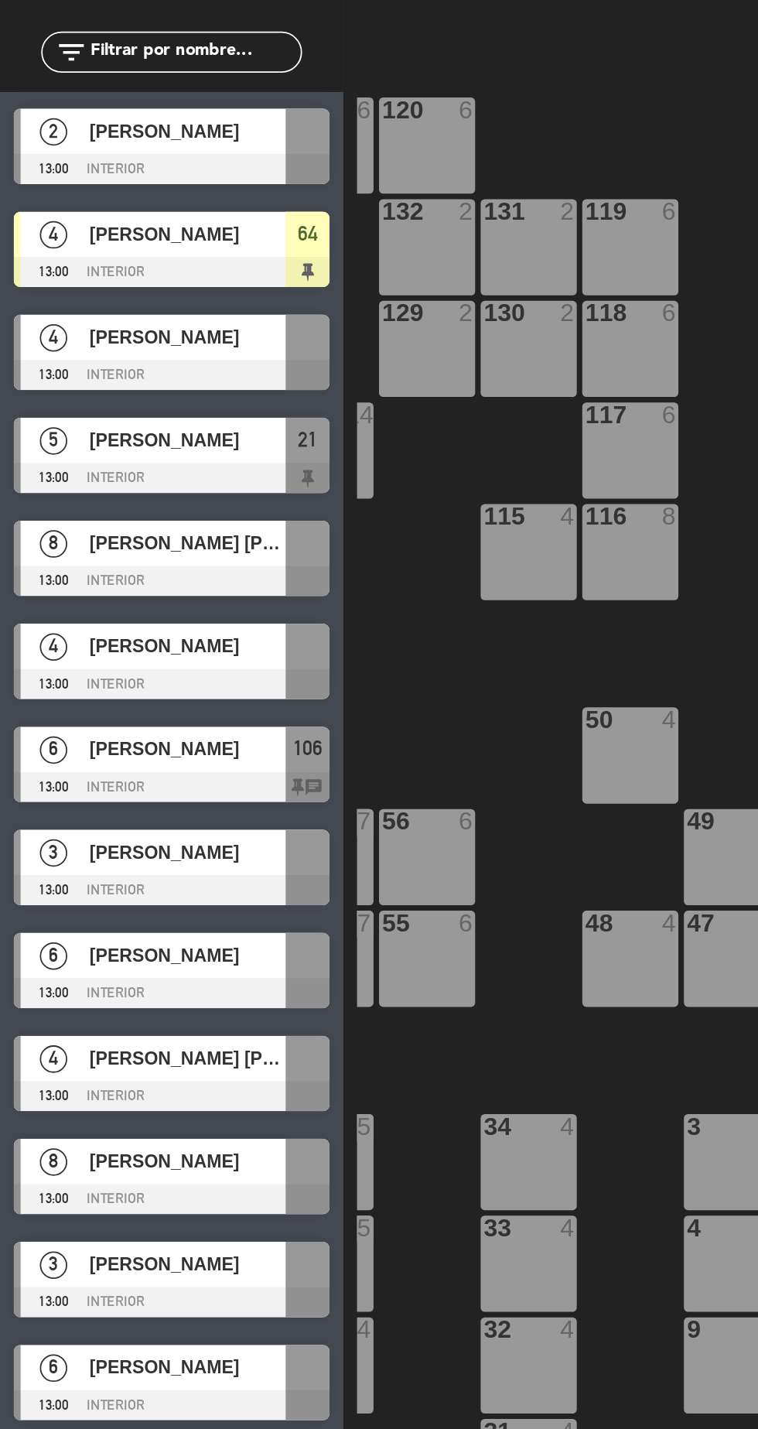
click at [46, 771] on div "8" at bounding box center [30, 774] width 37 height 26
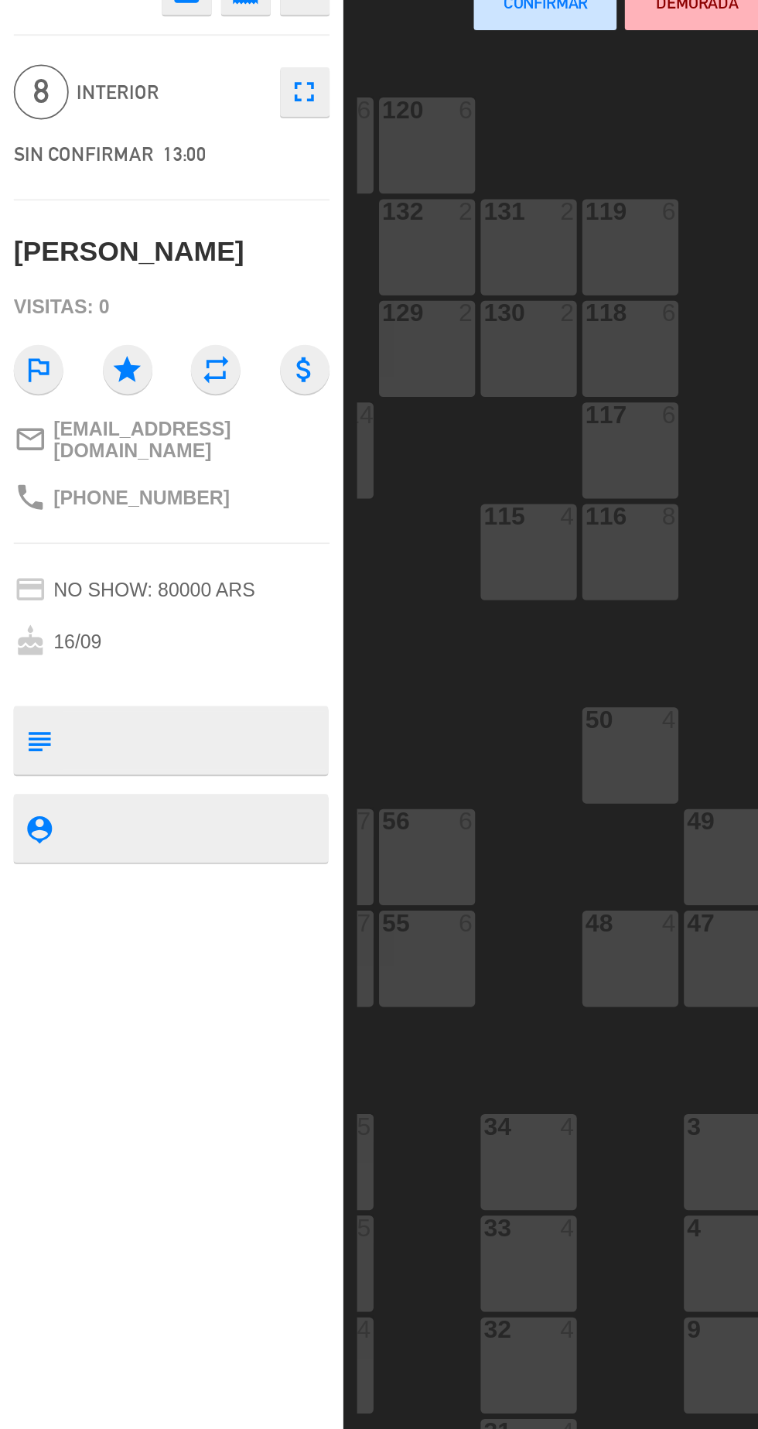
click at [402, 605] on div "49 8" at bounding box center [412, 602] width 54 height 54
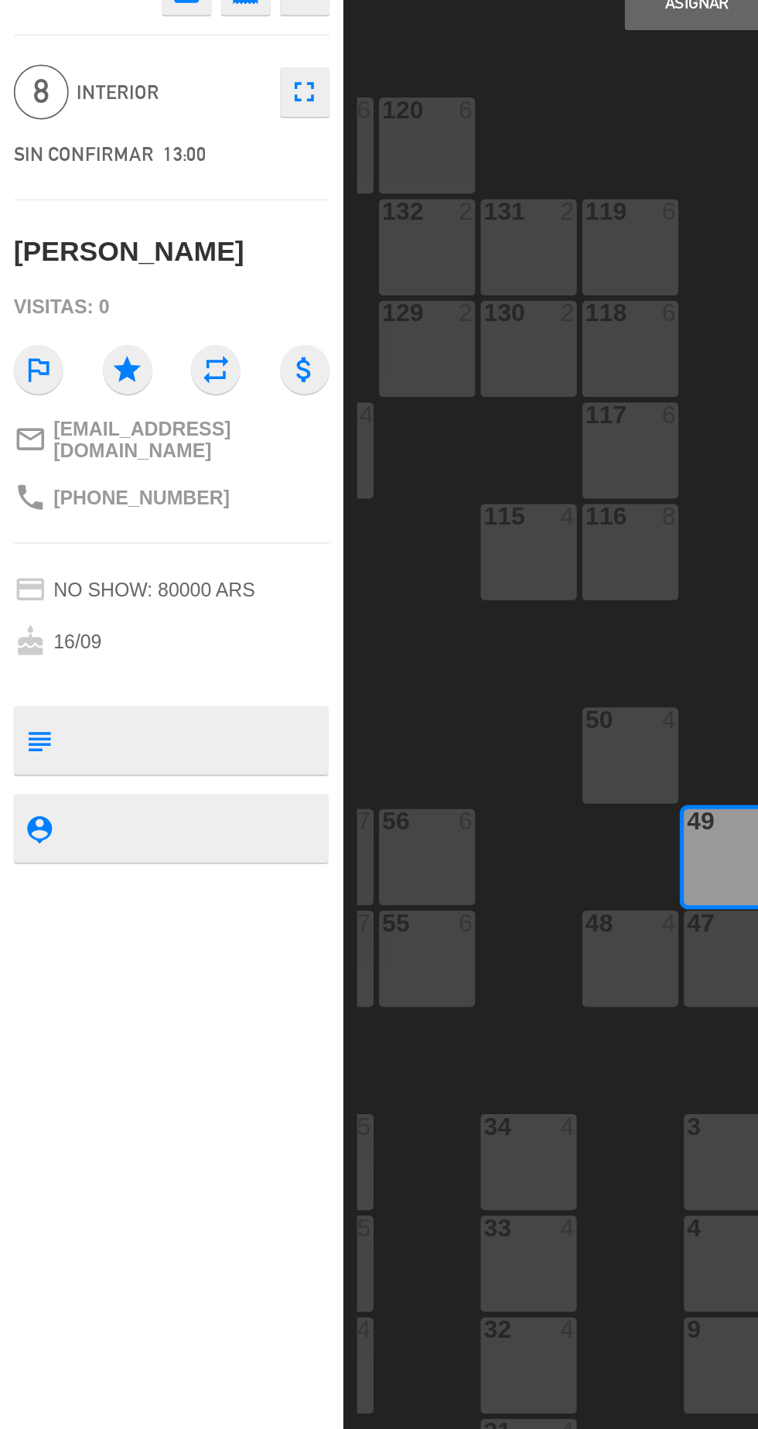
click at [383, 130] on button "Asignar" at bounding box center [392, 121] width 80 height 31
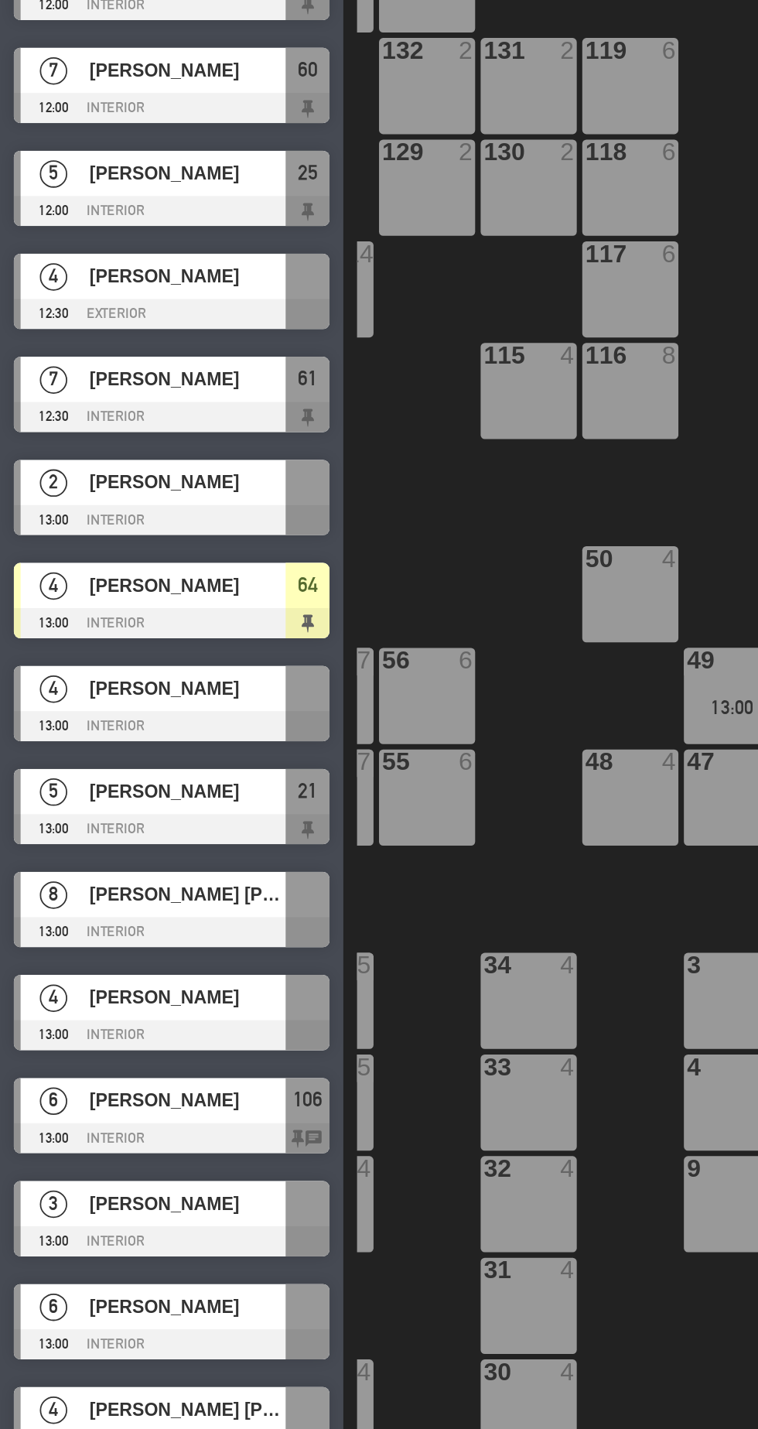
click at [53, 604] on span "[PERSON_NAME]" at bounding box center [105, 598] width 111 height 16
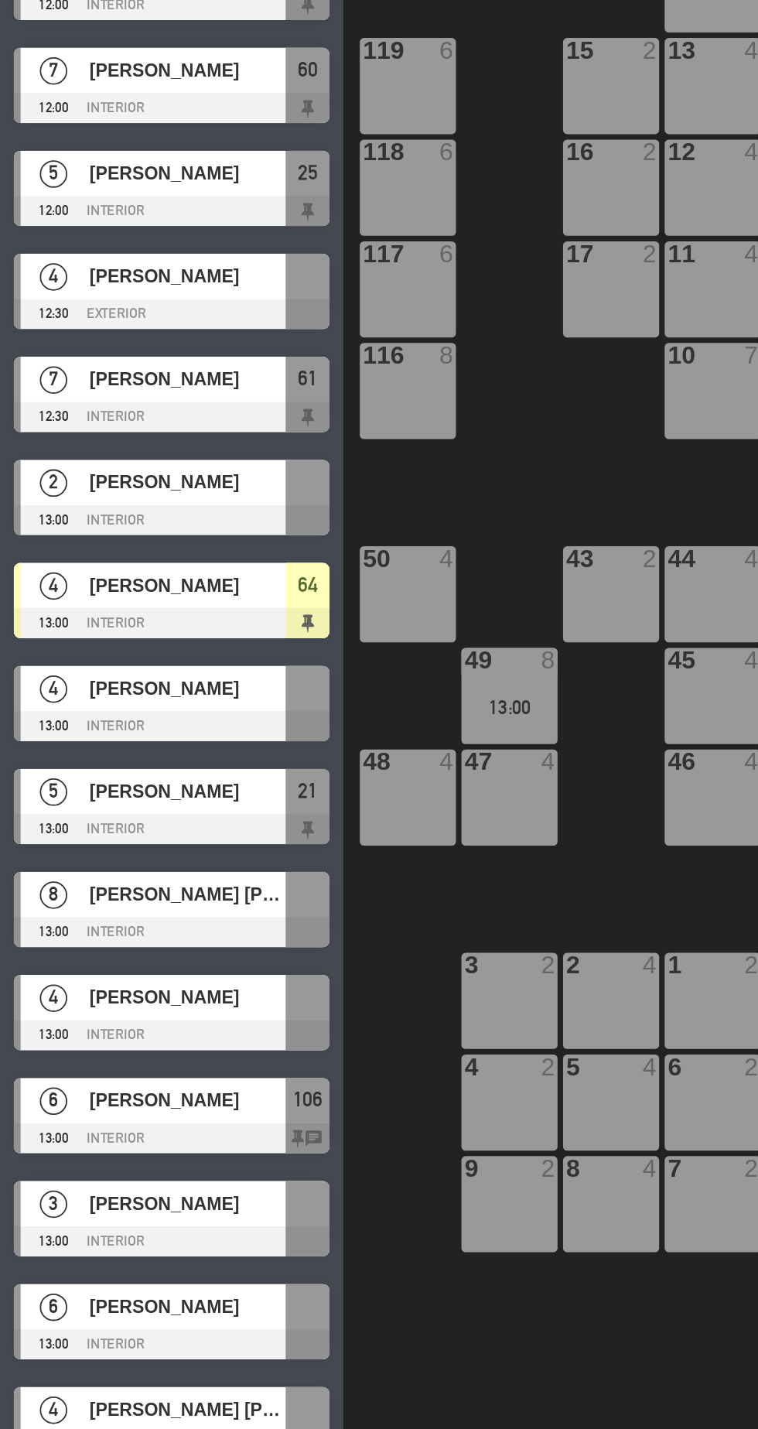
scroll to position [0, 288]
click at [58, 613] on div at bounding box center [97, 619] width 178 height 17
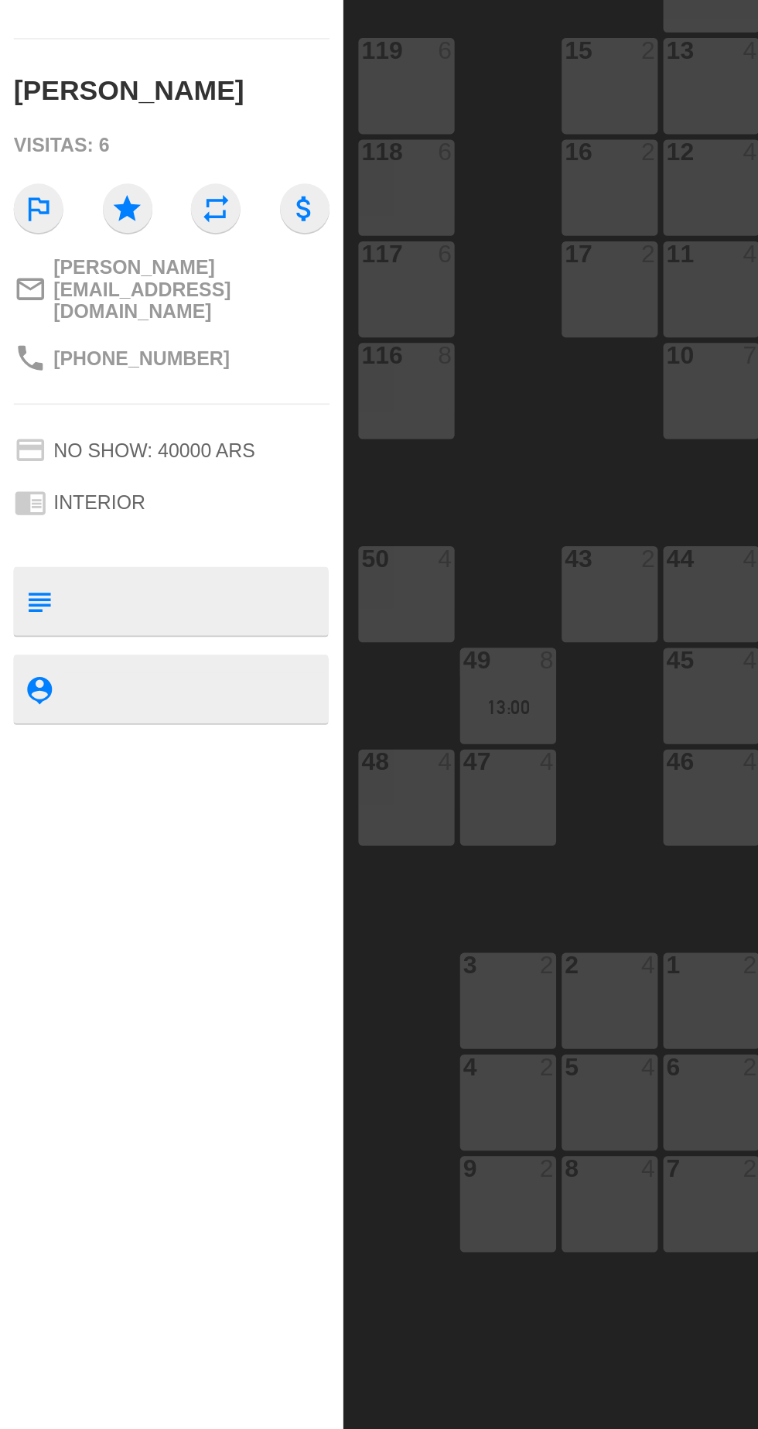
click at [387, 671] on div "46 4" at bounding box center [401, 660] width 54 height 54
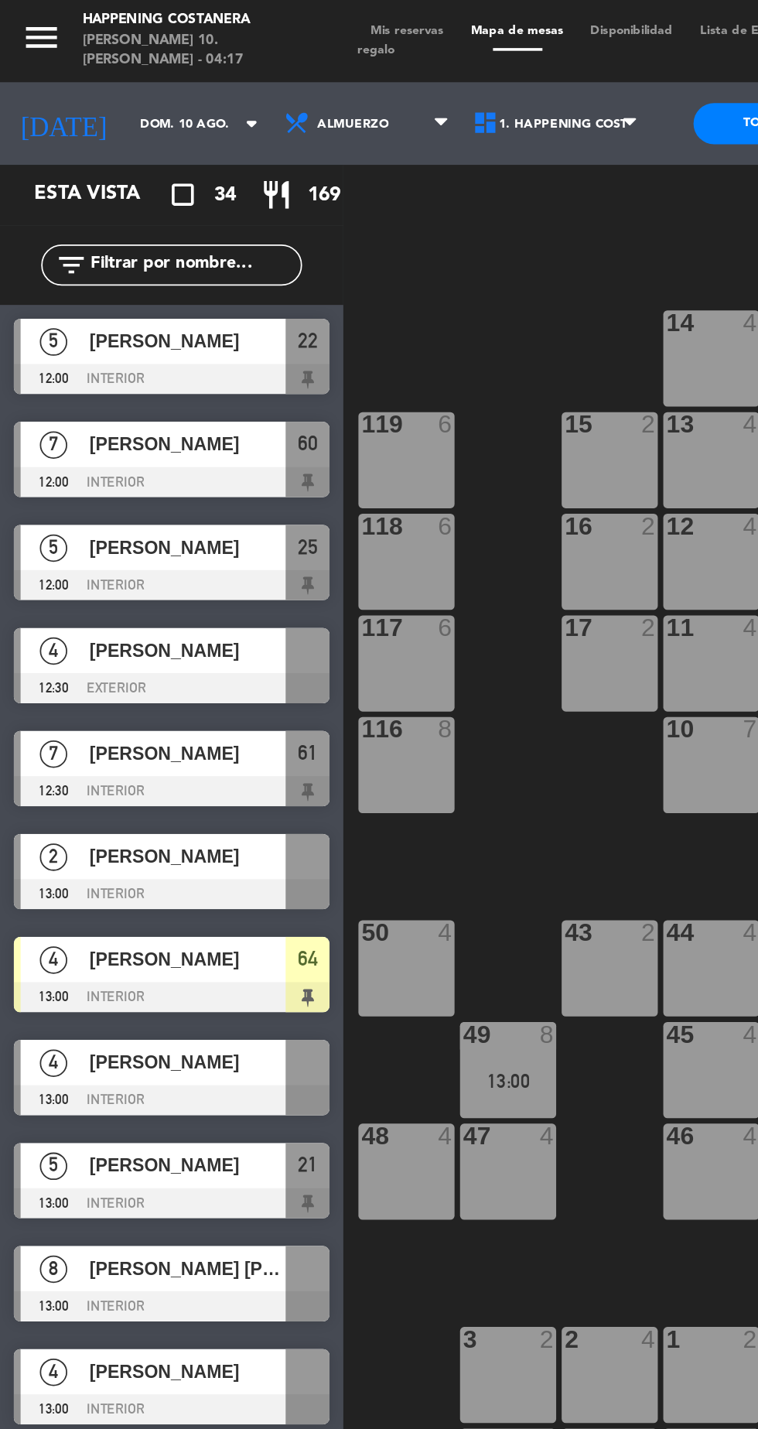
click at [40, 416] on div "7" at bounding box center [30, 424] width 37 height 26
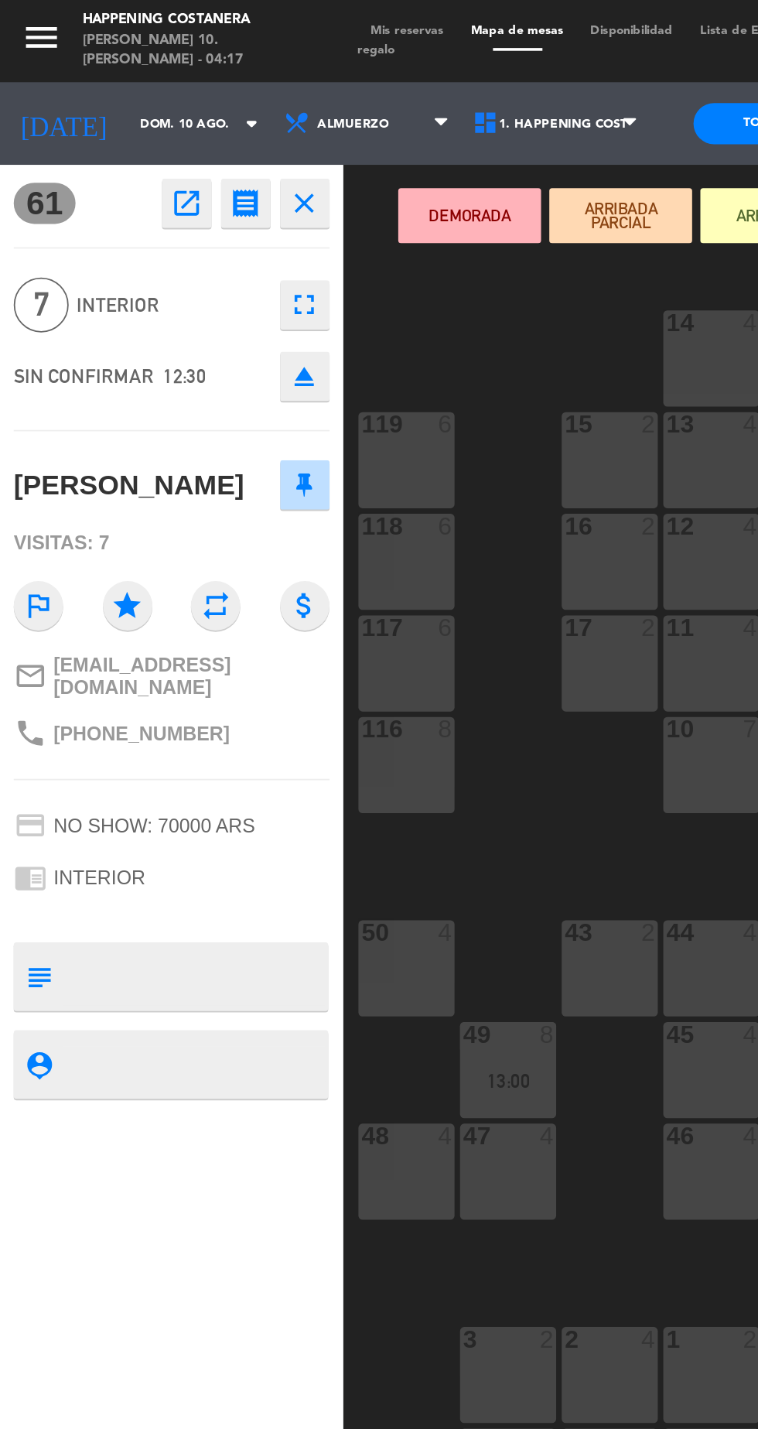
click at [393, 552] on div "44 4" at bounding box center [401, 545] width 54 height 54
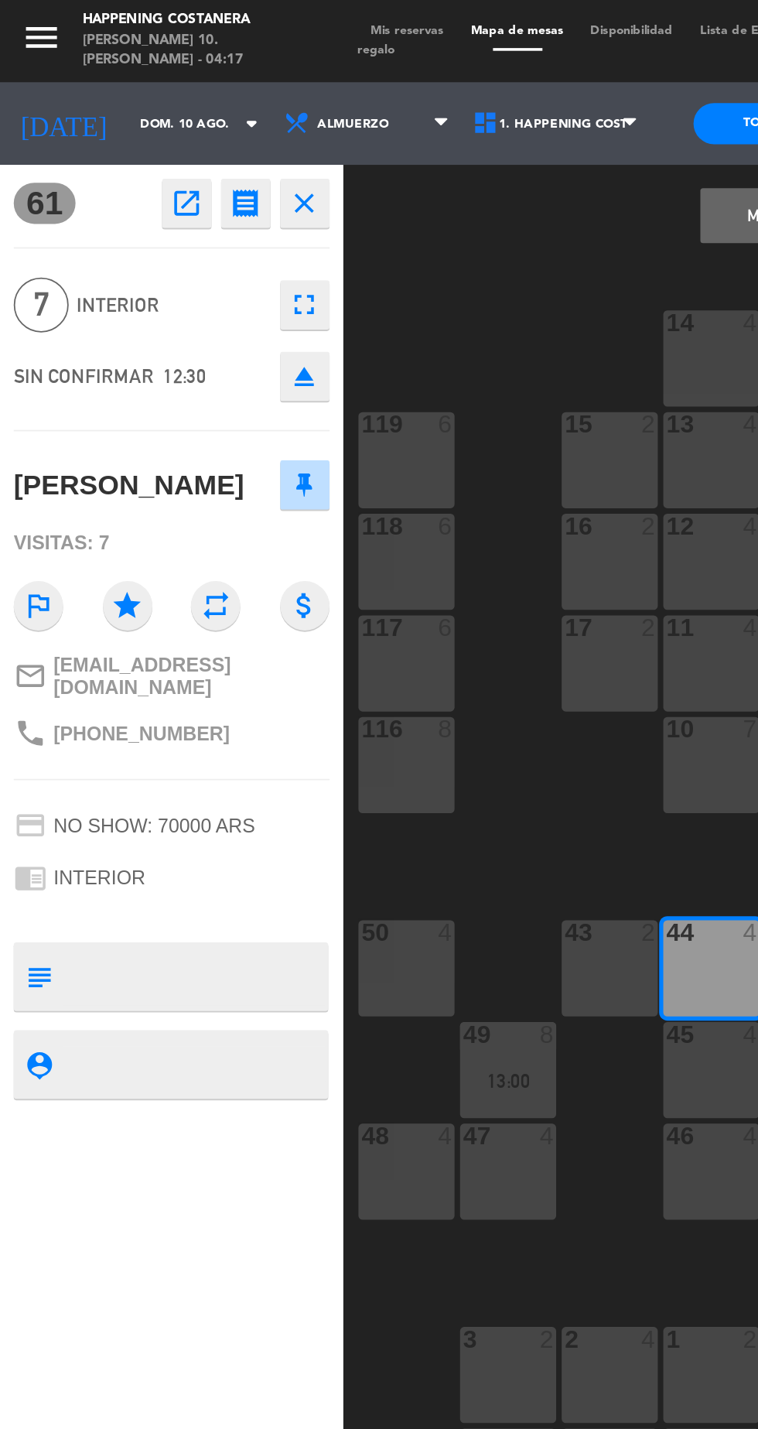
click at [408, 121] on button "Mover" at bounding box center [434, 121] width 80 height 31
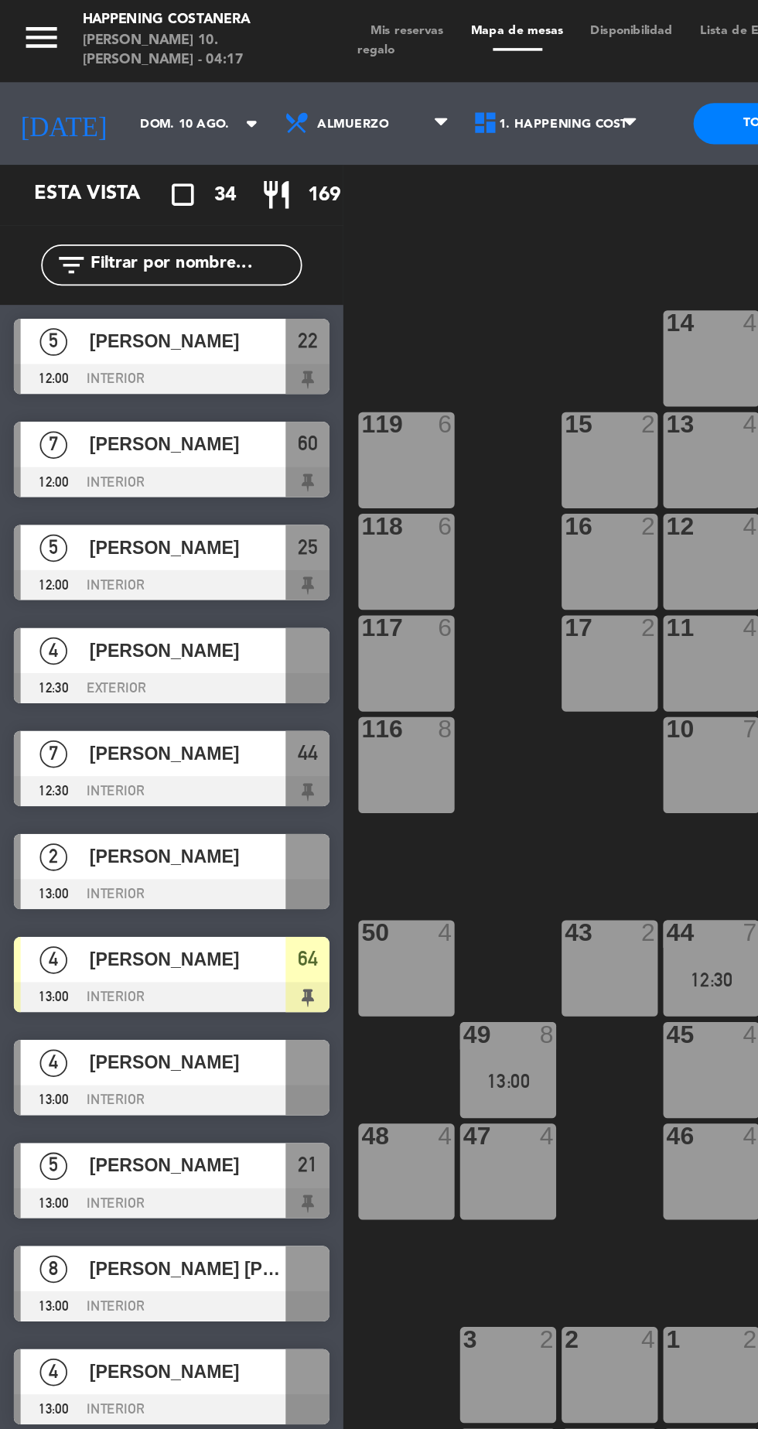
click at [66, 376] on div "[PERSON_NAME]" at bounding box center [105, 366] width 112 height 26
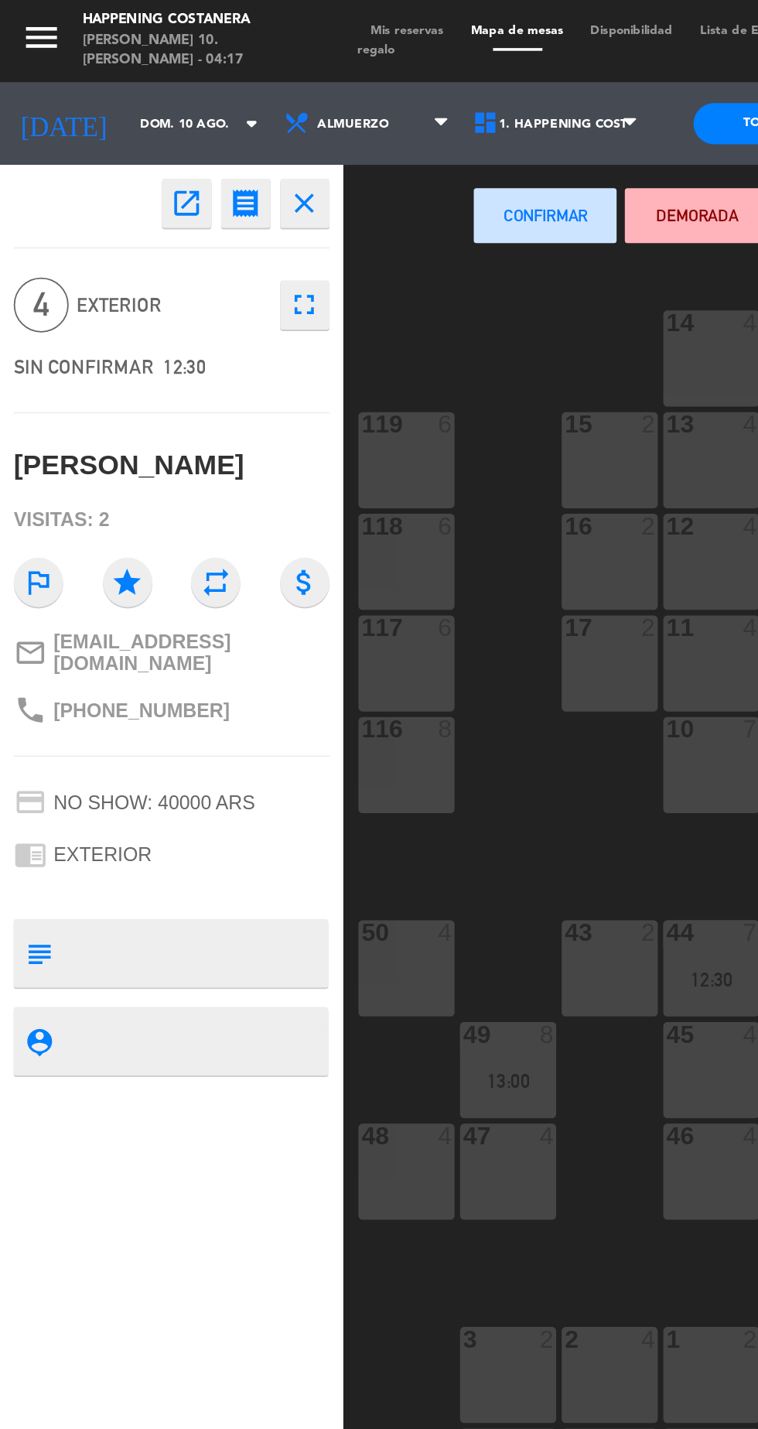
click at [242, 372] on div "117 6" at bounding box center [229, 374] width 54 height 54
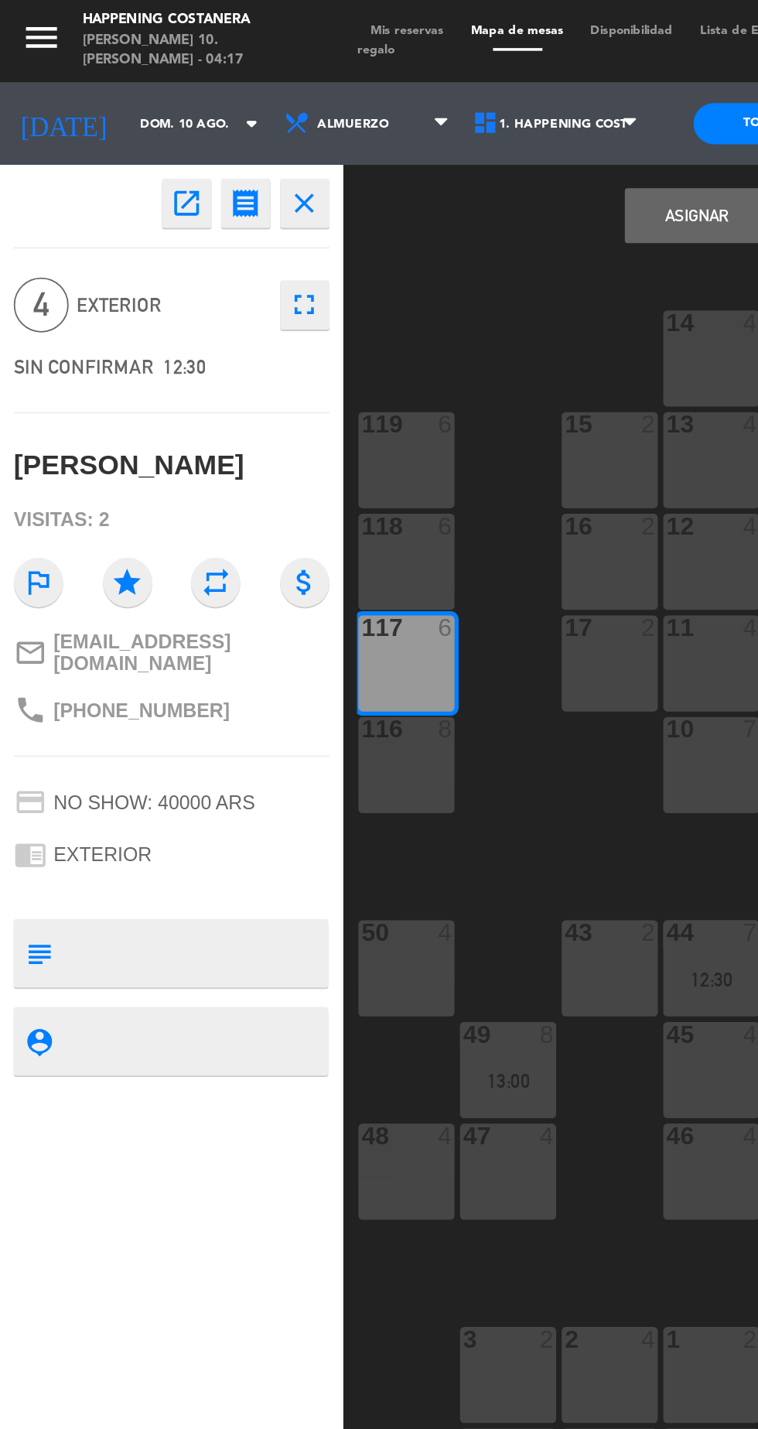
click at [395, 121] on button "Asignar" at bounding box center [392, 121] width 80 height 31
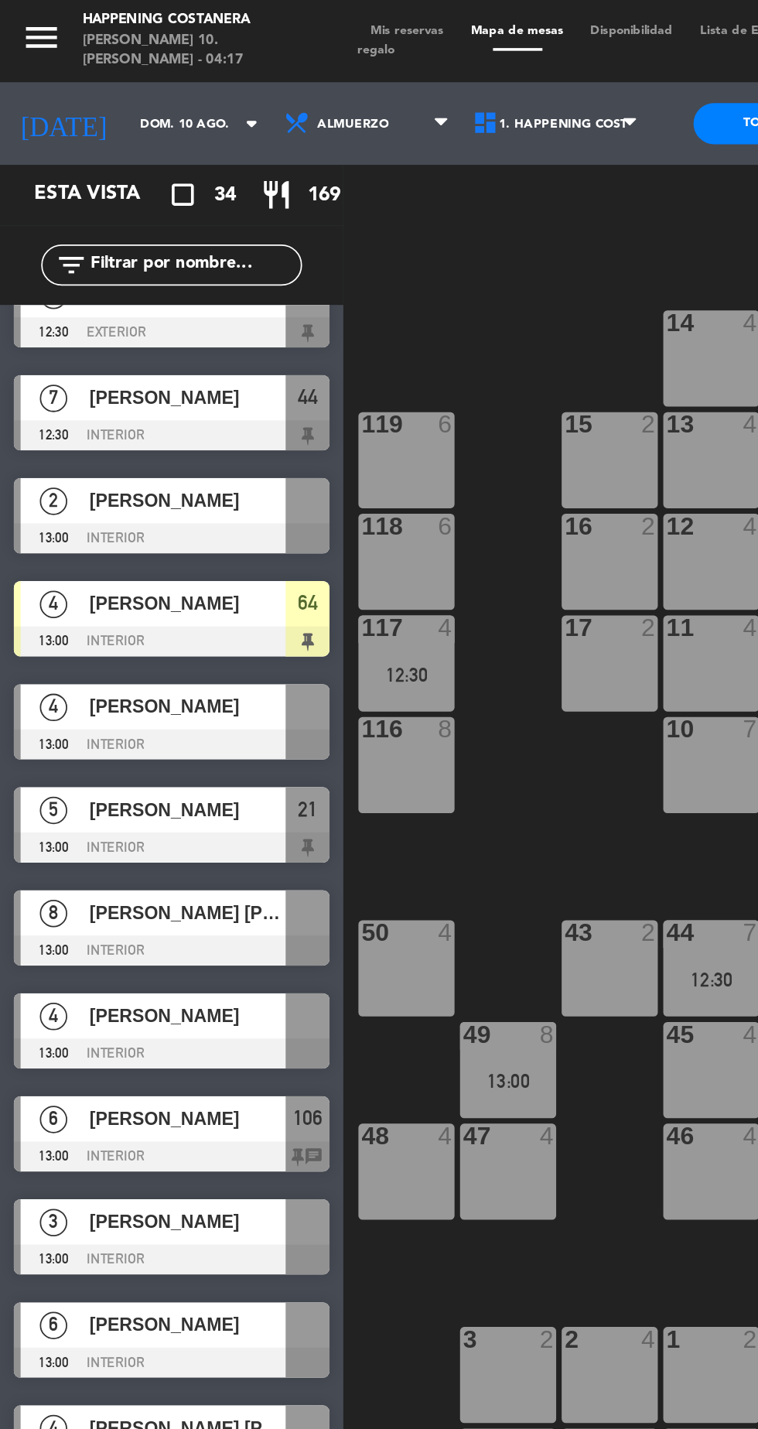
scroll to position [184, 0]
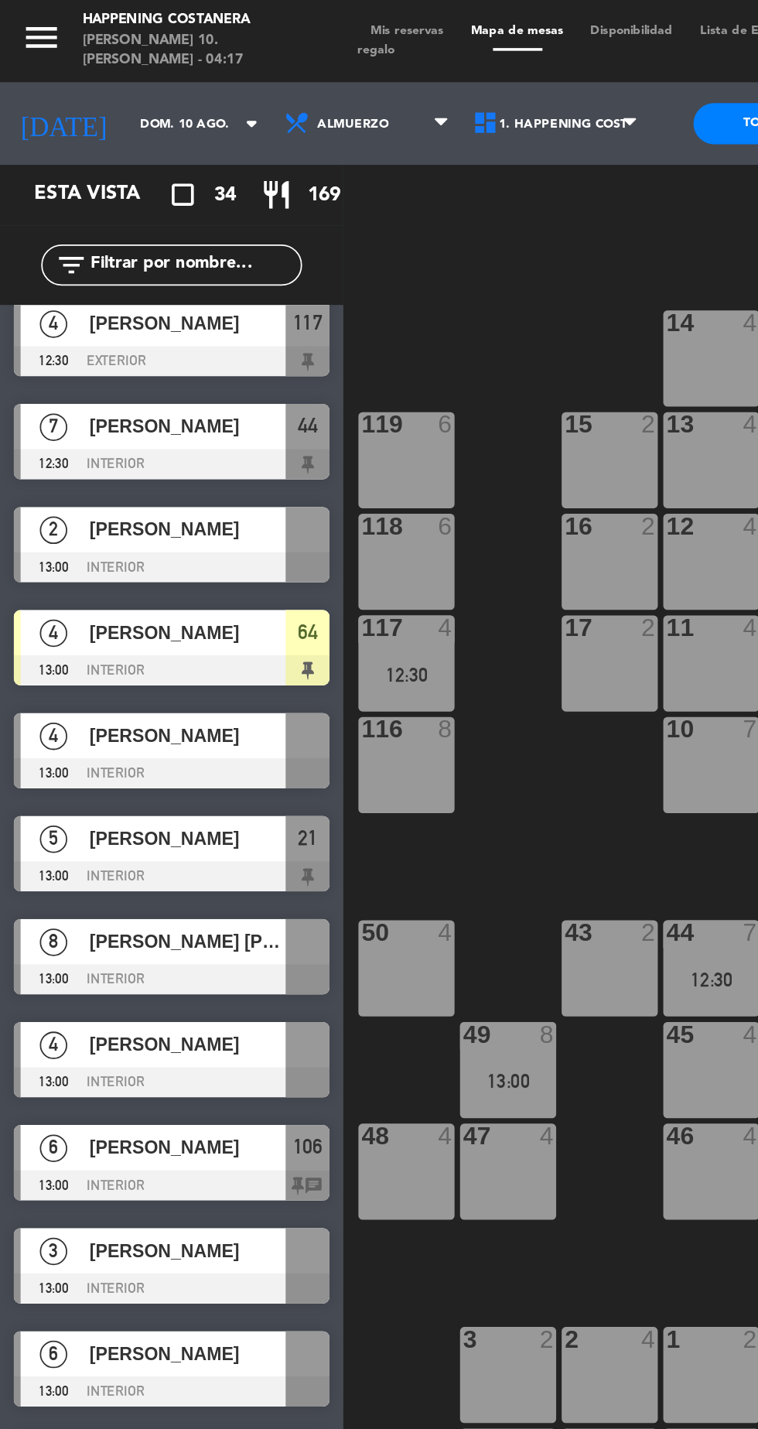
click at [64, 346] on div "[PERSON_NAME]" at bounding box center [105, 356] width 112 height 26
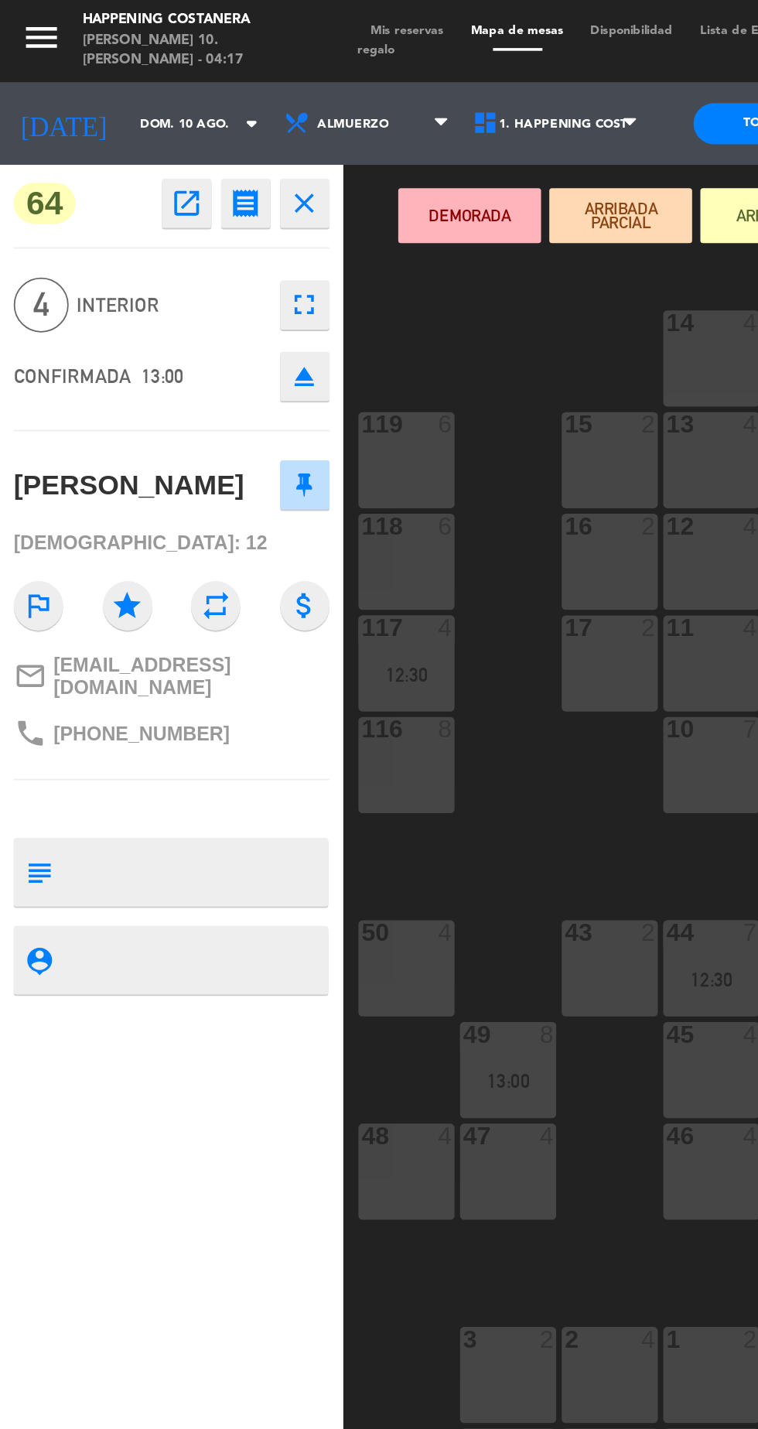
click at [341, 768] on div "2 4" at bounding box center [343, 774] width 54 height 54
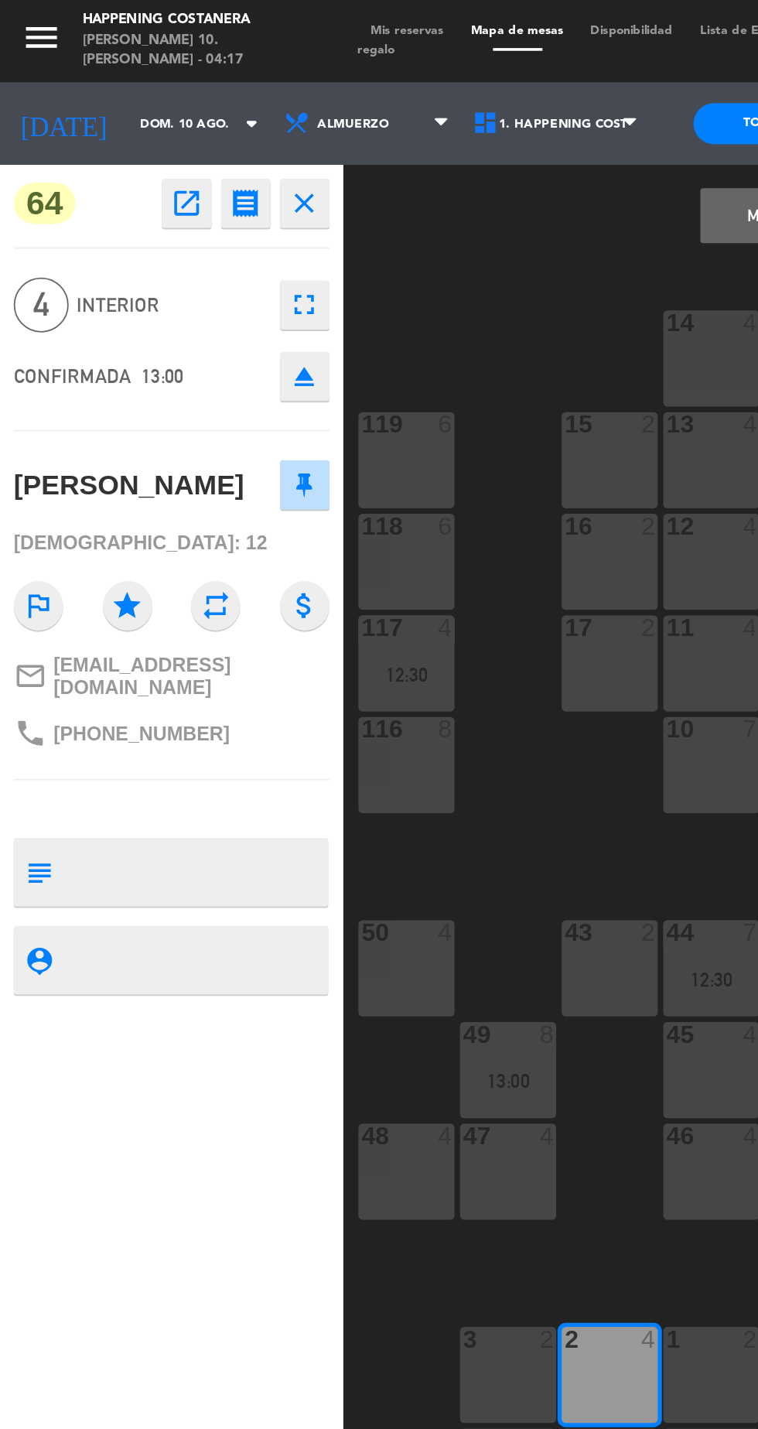
click at [350, 770] on div "2 4" at bounding box center [343, 774] width 54 height 54
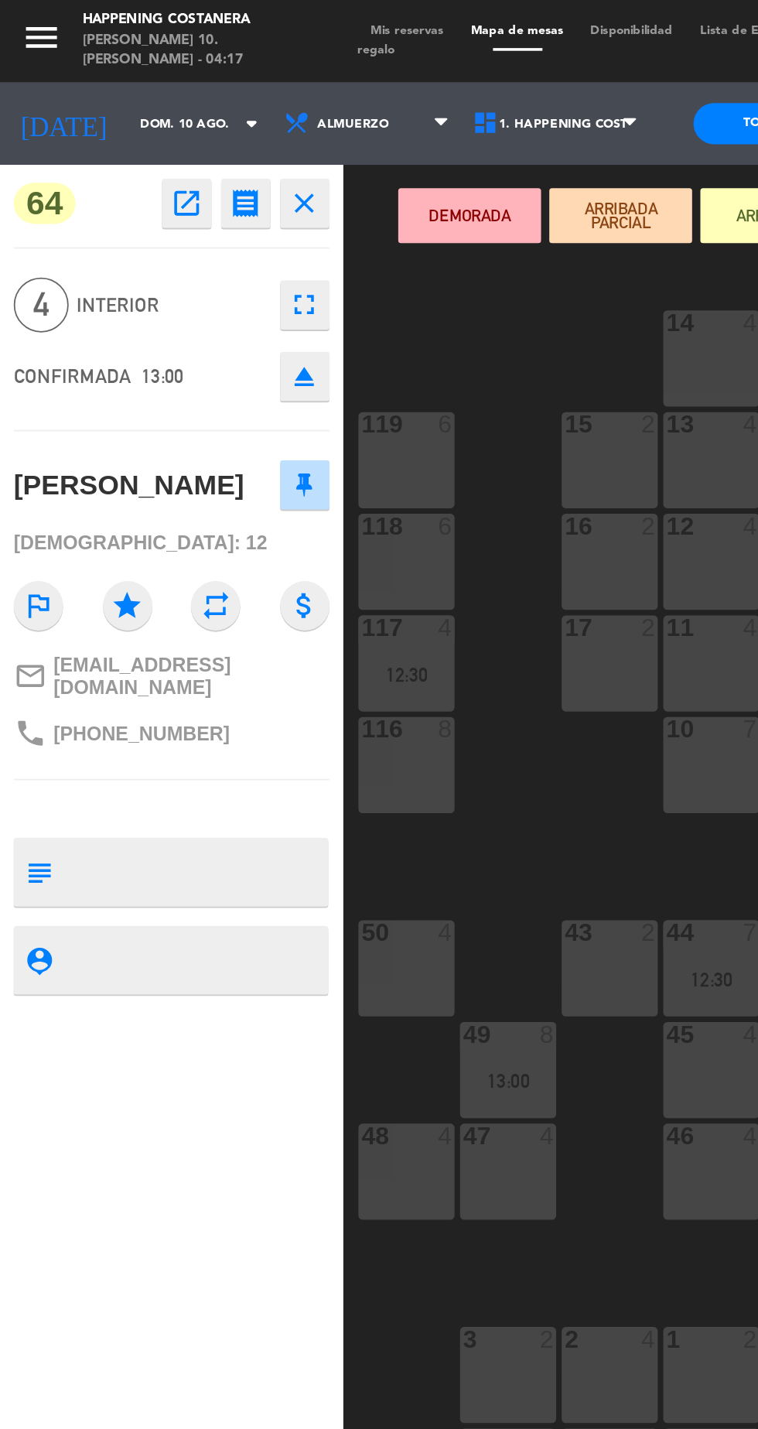
click at [389, 779] on div "1 2" at bounding box center [401, 774] width 54 height 54
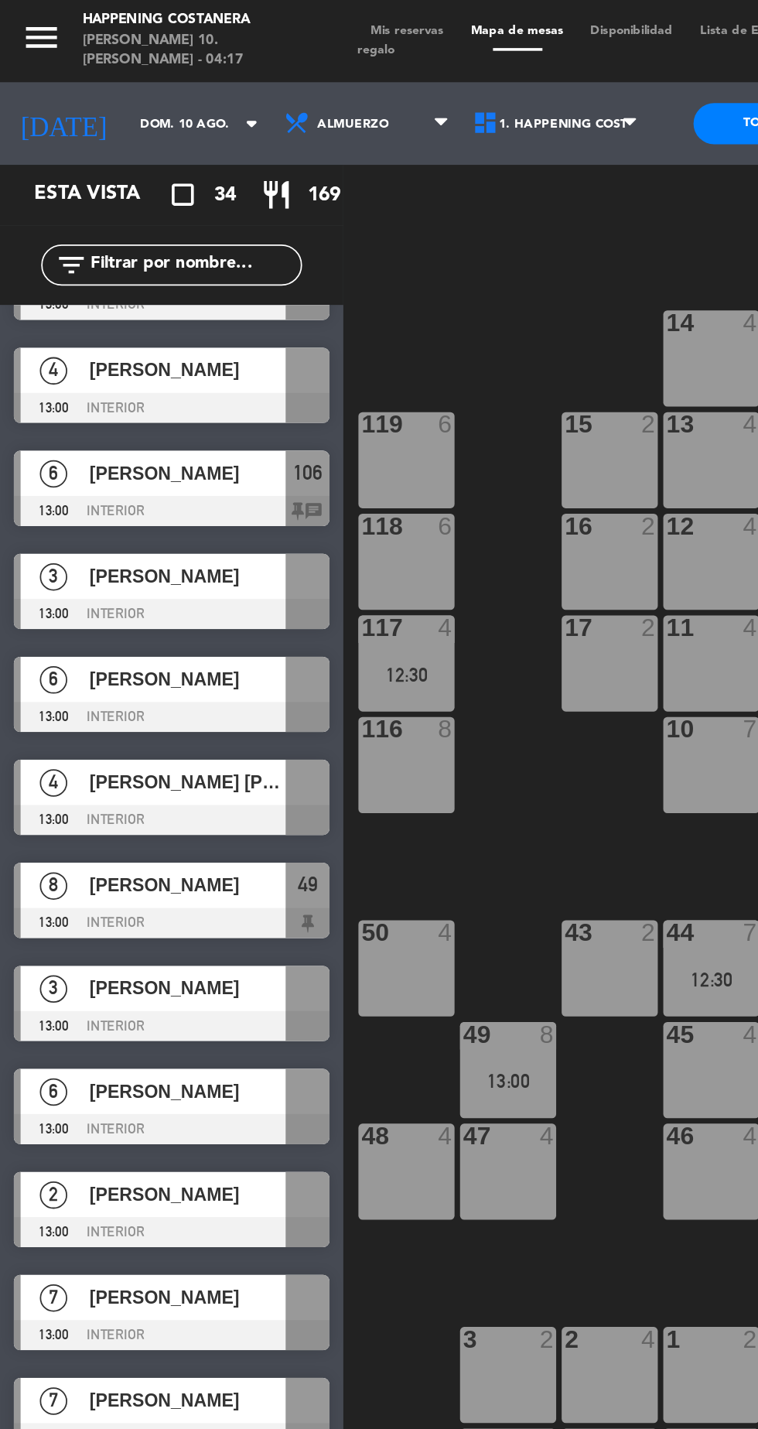
scroll to position [567, 0]
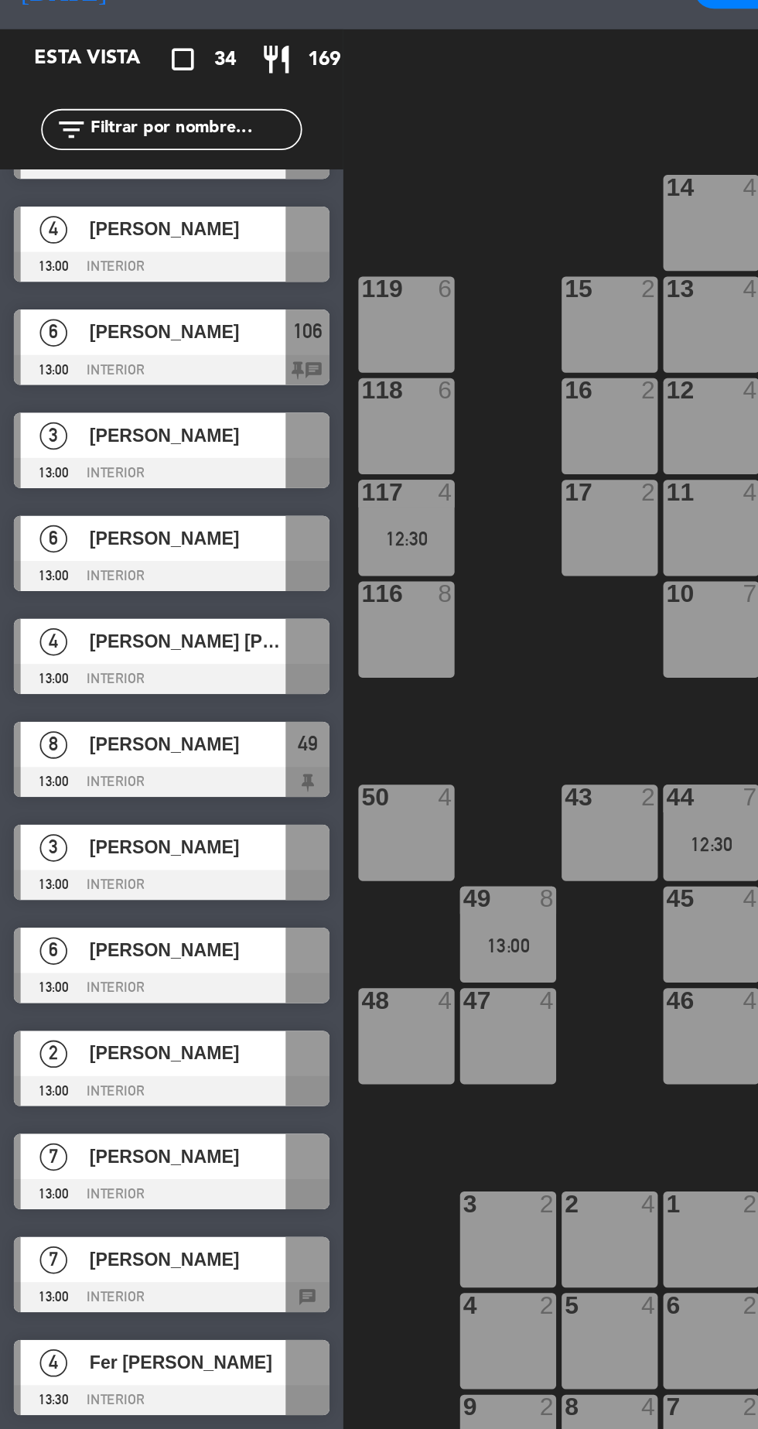
click at [63, 845] on span "Fer [PERSON_NAME]" at bounding box center [105, 843] width 111 height 16
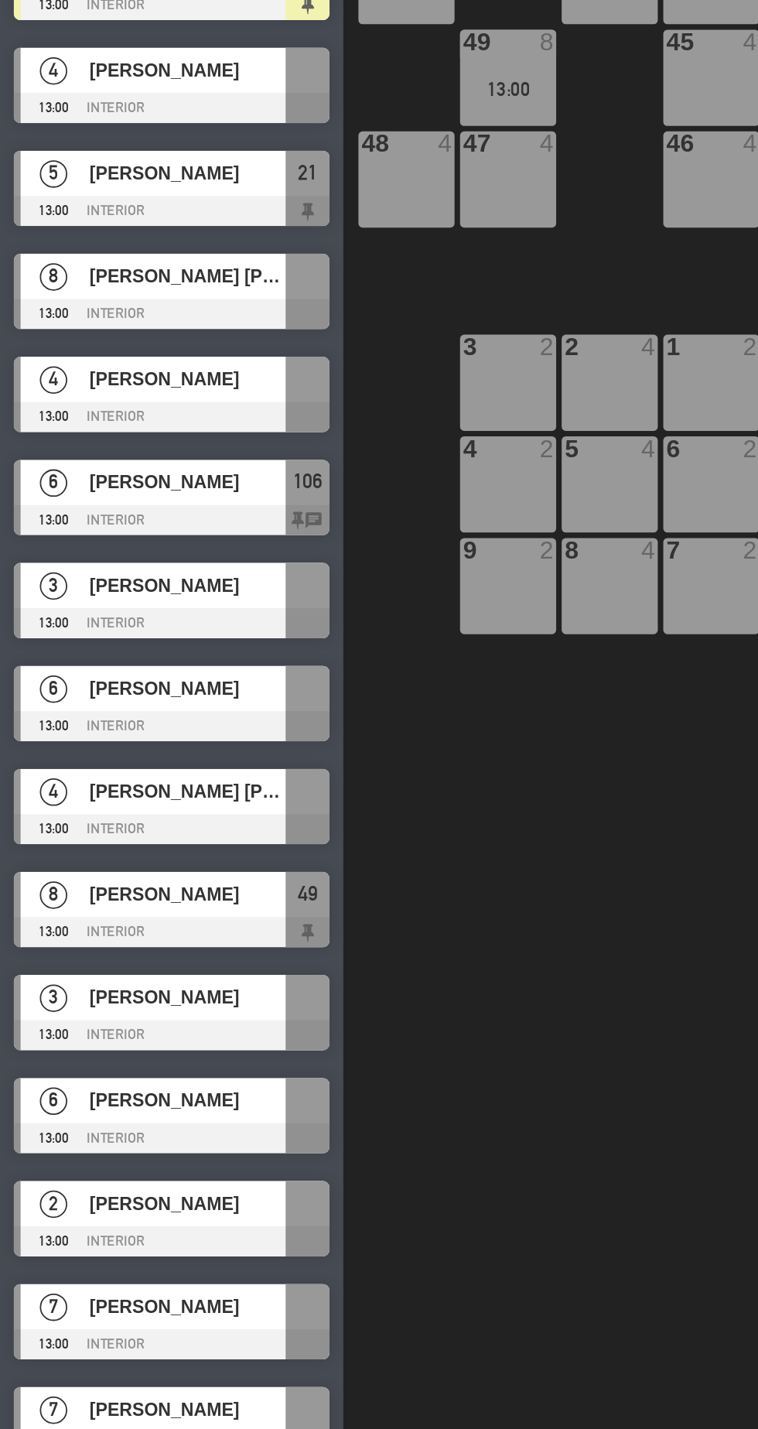
click at [241, 1197] on div "69 2 122 6 121 6 120 6 14 4 CAVA 22 101 4 94 2 70 2 123 6 131 2 134 2 132 2 13 …" at bounding box center [479, 787] width 557 height 1278
click at [56, 1315] on div at bounding box center [97, 1315] width 178 height 17
click at [284, 1060] on div "69 2 122 6 121 6 120 6 14 4 CAVA 22 101 4 94 2 70 2 123 6 131 2 134 2 132 2 13 …" at bounding box center [479, 787] width 557 height 1278
click at [67, 1308] on div at bounding box center [97, 1315] width 178 height 17
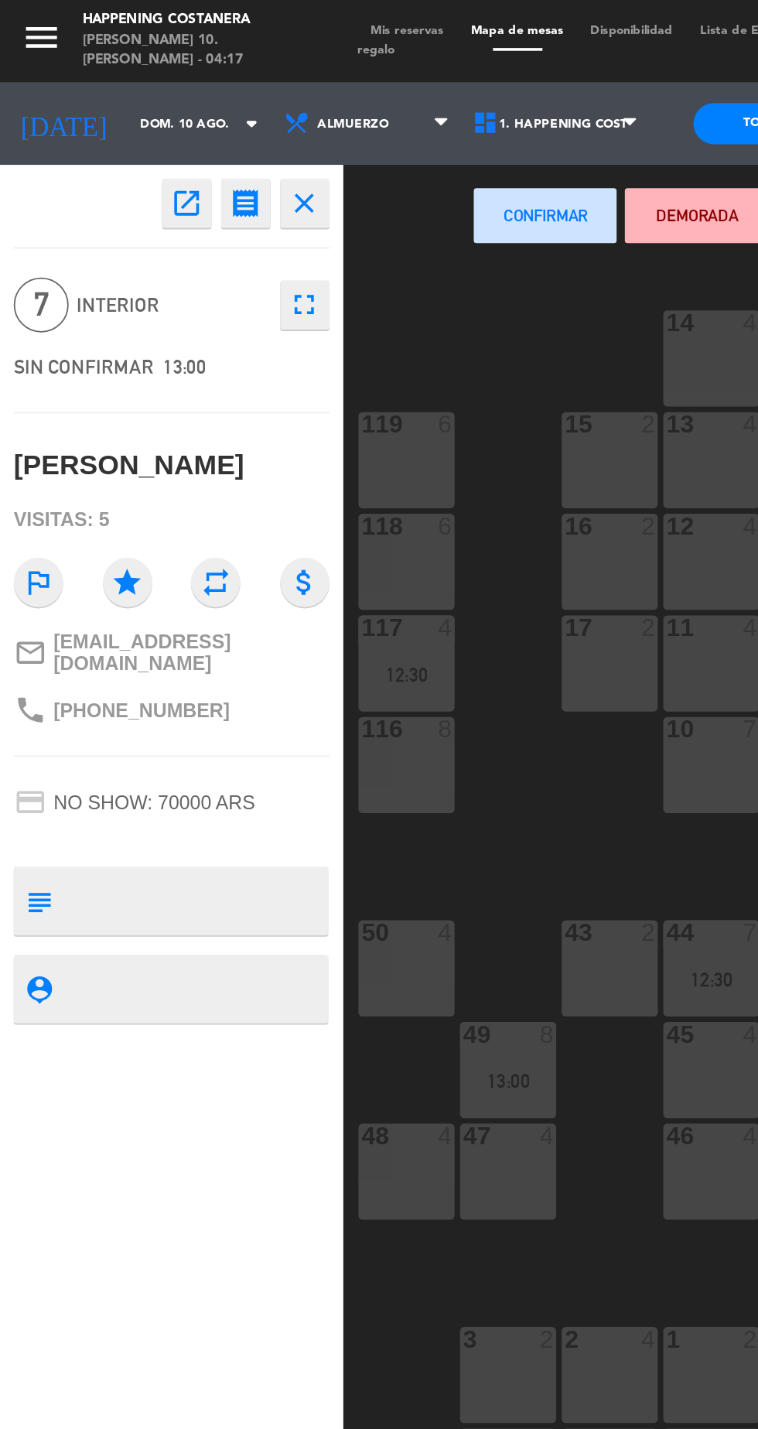
click at [161, 112] on button "close" at bounding box center [172, 115] width 28 height 28
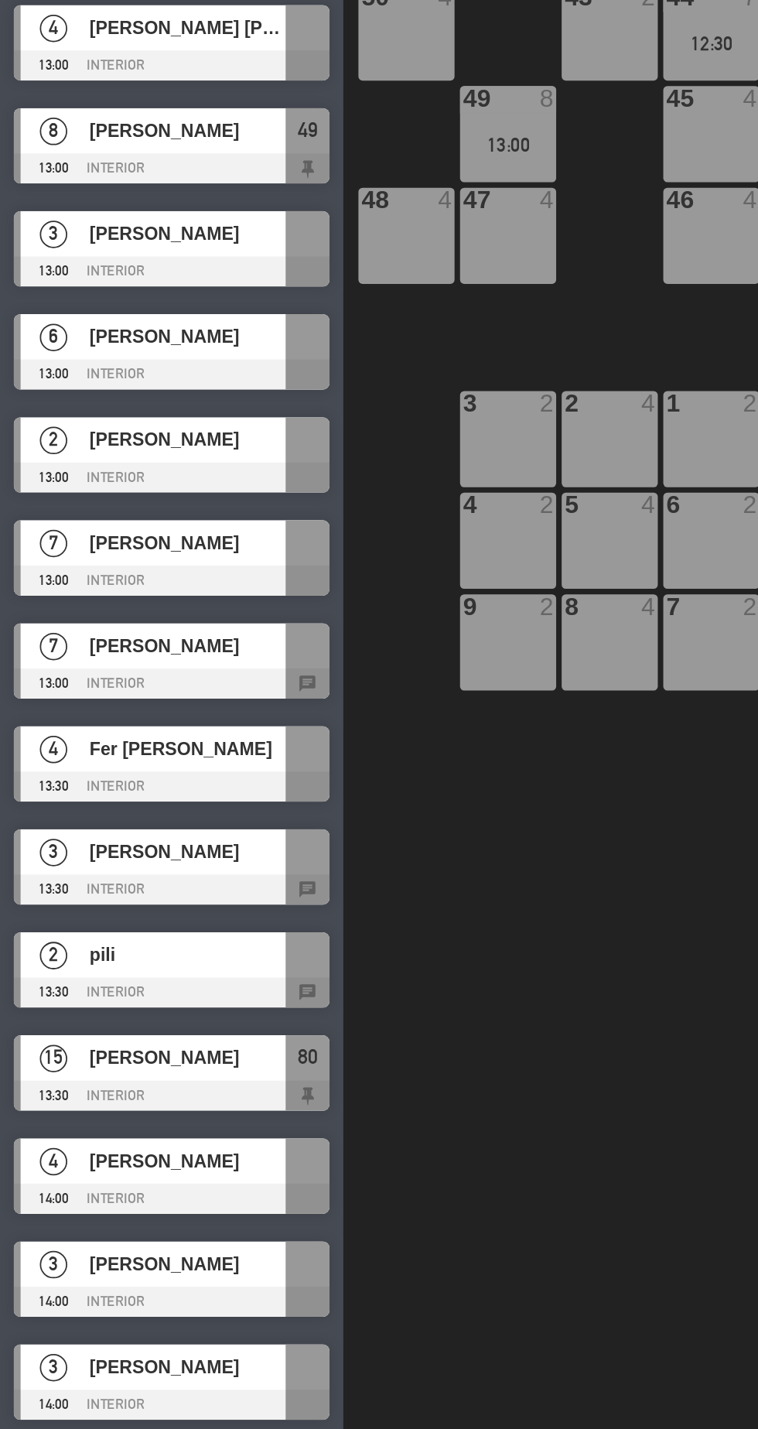
scroll to position [0, 0]
